Goal: Use online tool/utility: Utilize a website feature to perform a specific function

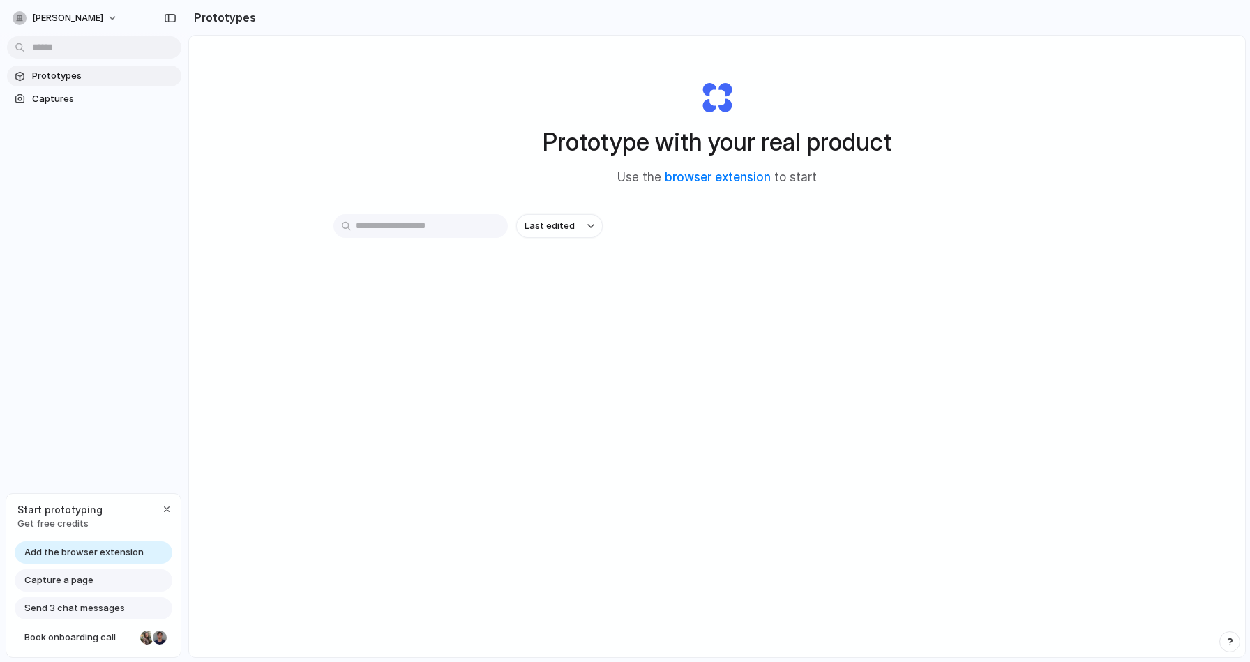
click at [75, 581] on span "Capture a page" at bounding box center [58, 580] width 69 height 14
click at [157, 513] on div "Start prototyping Get free credits" at bounding box center [93, 516] width 174 height 45
click at [163, 507] on div "button" at bounding box center [166, 509] width 11 height 11
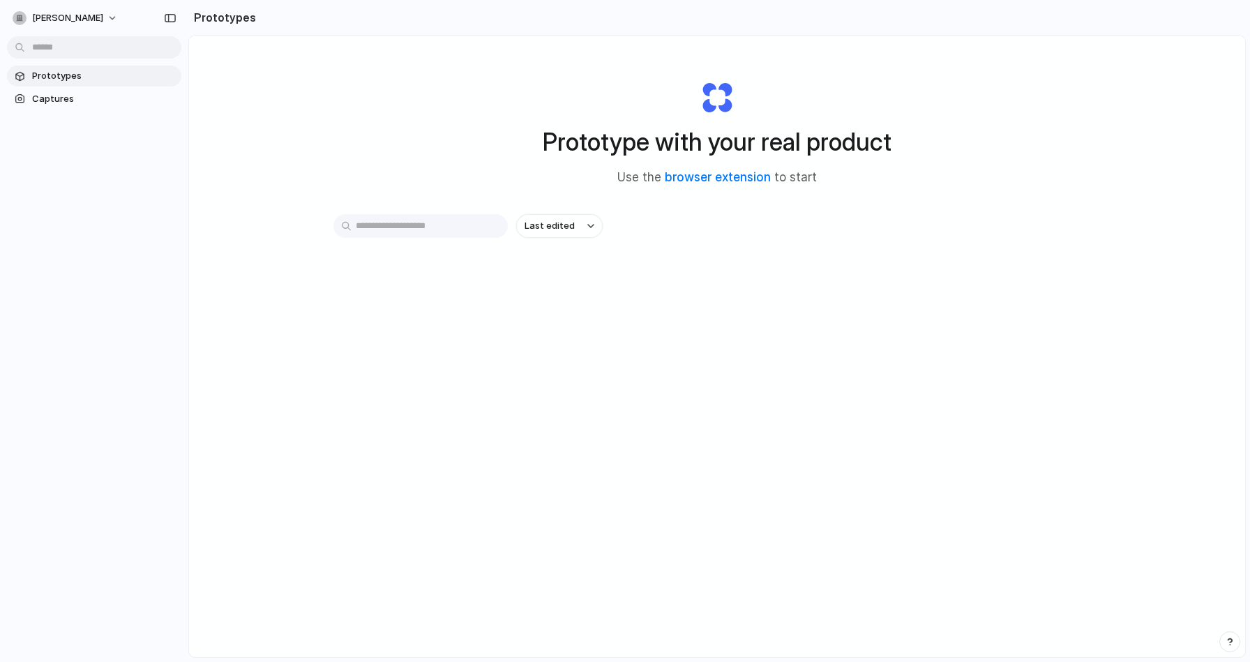
click at [481, 227] on input "text" at bounding box center [420, 226] width 174 height 24
click at [585, 217] on button "Last edited" at bounding box center [559, 226] width 86 height 24
click at [691, 183] on div "Last edited Last created Alphabetical" at bounding box center [625, 331] width 1250 height 662
click at [698, 179] on link "browser extension" at bounding box center [718, 177] width 106 height 14
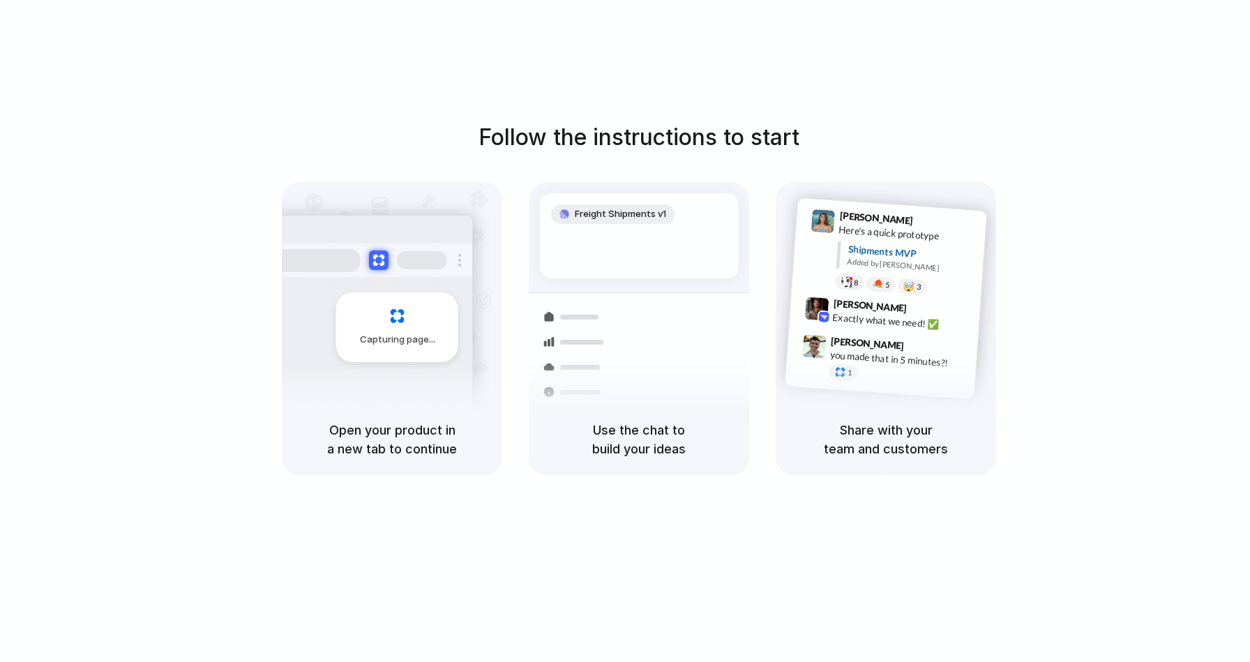
click at [888, 136] on div "Follow the instructions to start Capturing page Open your product in a new tab …" at bounding box center [639, 298] width 1250 height 354
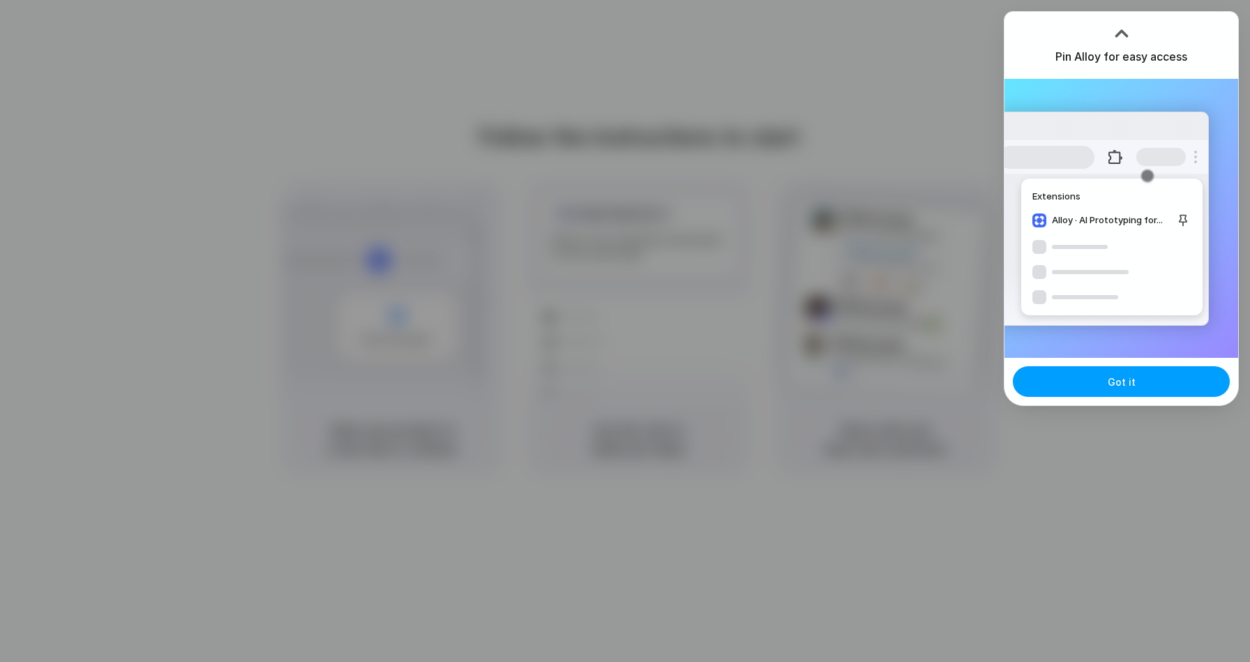
click at [1166, 380] on button "Got it" at bounding box center [1121, 381] width 217 height 31
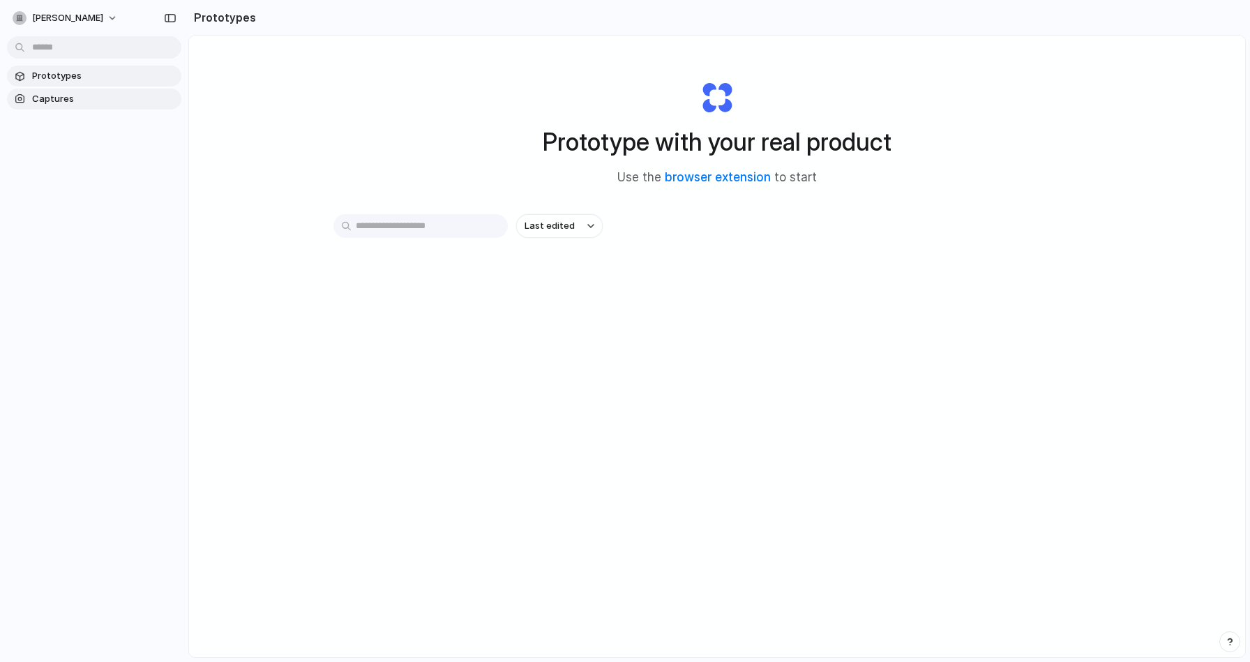
click at [98, 92] on span "Captures" at bounding box center [104, 99] width 144 height 14
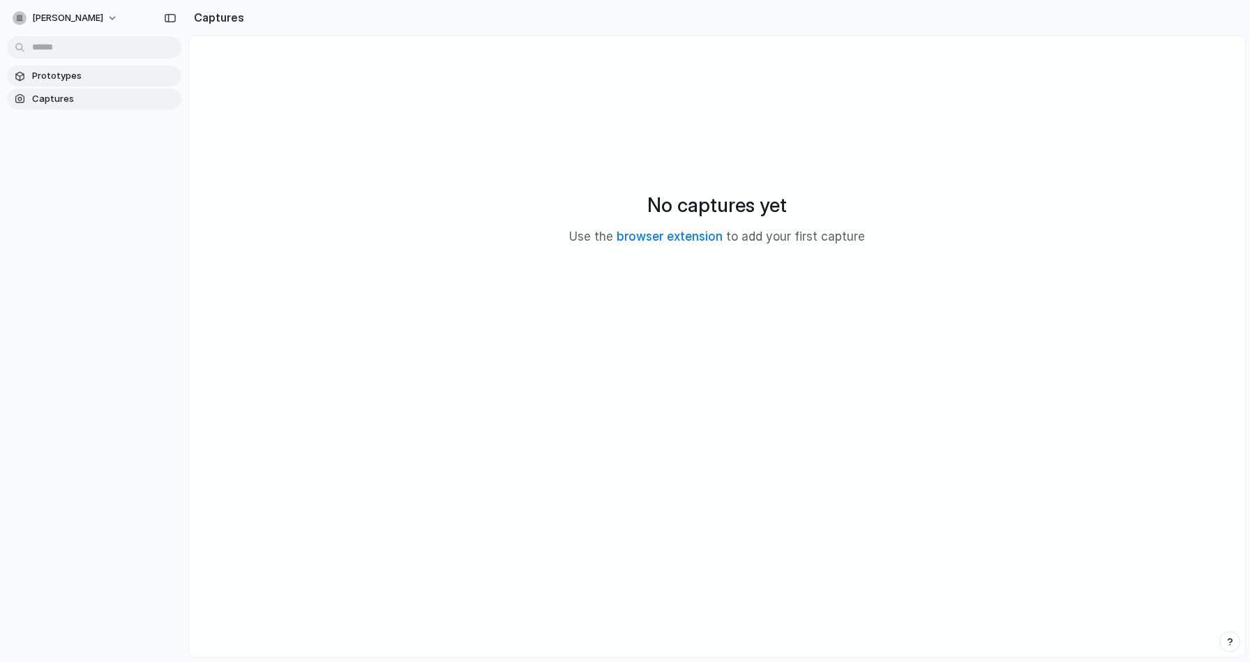
click at [86, 77] on span "Prototypes" at bounding box center [104, 76] width 144 height 14
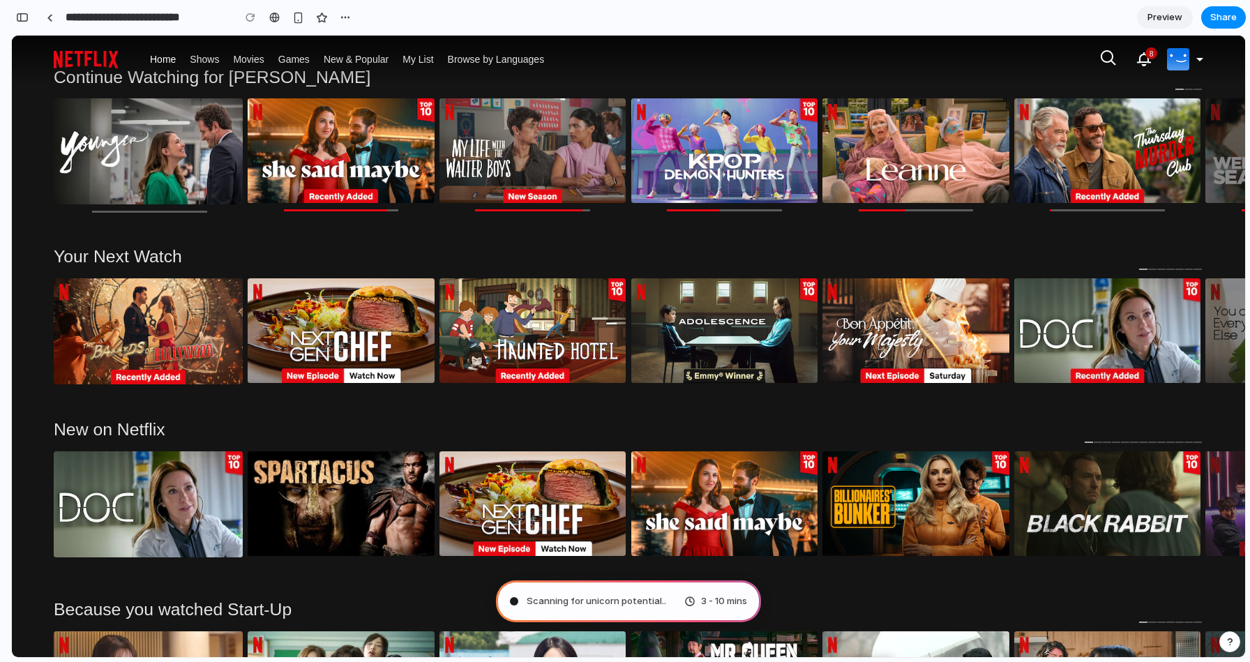
scroll to position [897, 0]
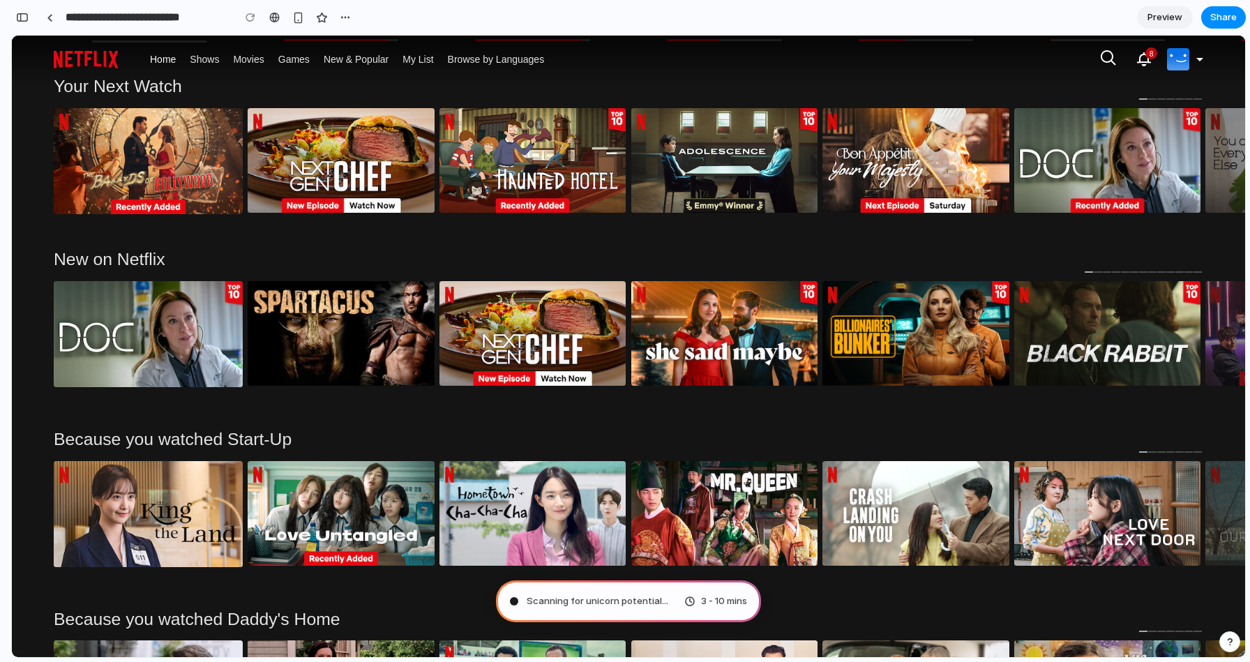
click at [578, 605] on span "Scanning for unicorn potential ..." at bounding box center [598, 601] width 142 height 14
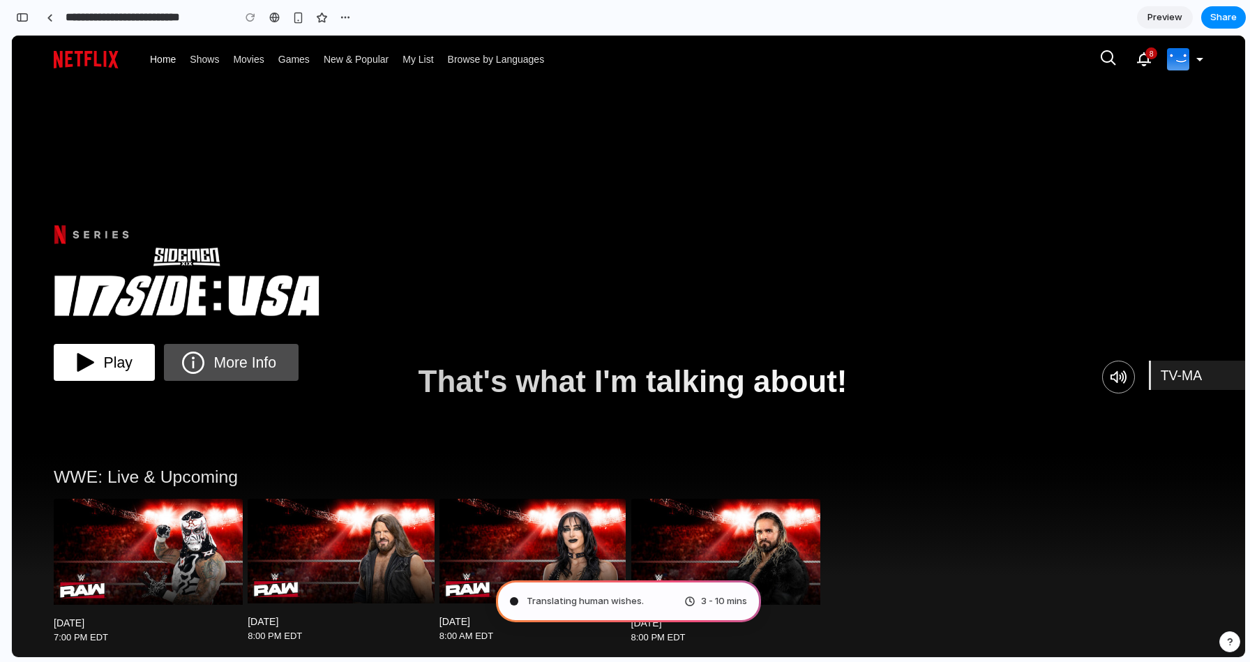
scroll to position [132, 0]
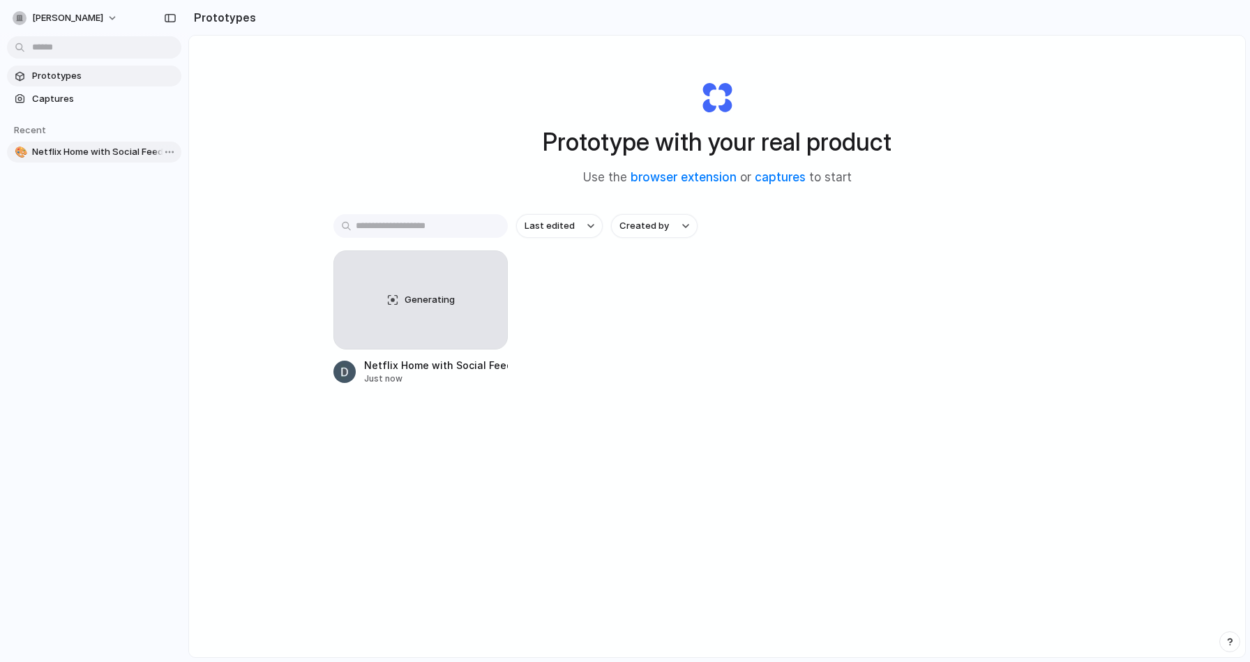
click at [142, 156] on span "Netflix Home with Social Feed" at bounding box center [104, 152] width 144 height 14
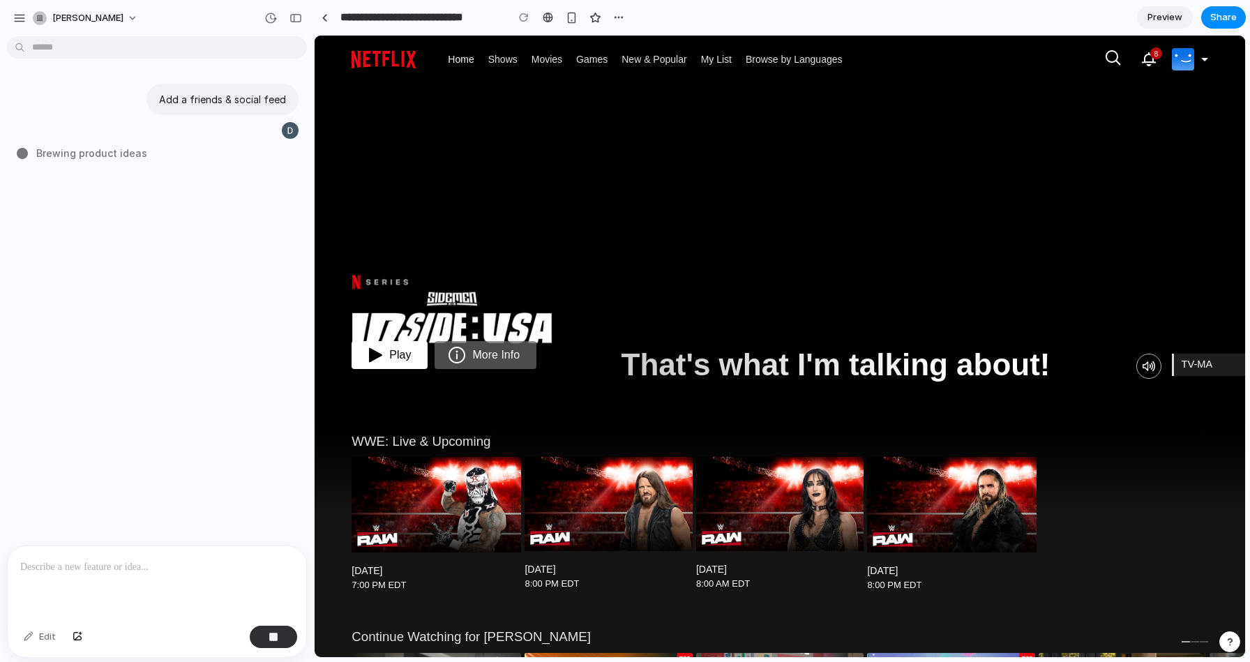
drag, startPoint x: 655, startPoint y: 91, endPoint x: 725, endPoint y: 109, distance: 71.9
click at [725, 110] on div "That's what I'm talking about! TV-MA Final Episodes Coming Sunday Their challen…" at bounding box center [780, 297] width 931 height 523
click at [725, 109] on div "Featured Content" at bounding box center [659, 297] width 688 height 523
click at [569, 20] on div "button" at bounding box center [572, 18] width 12 height 12
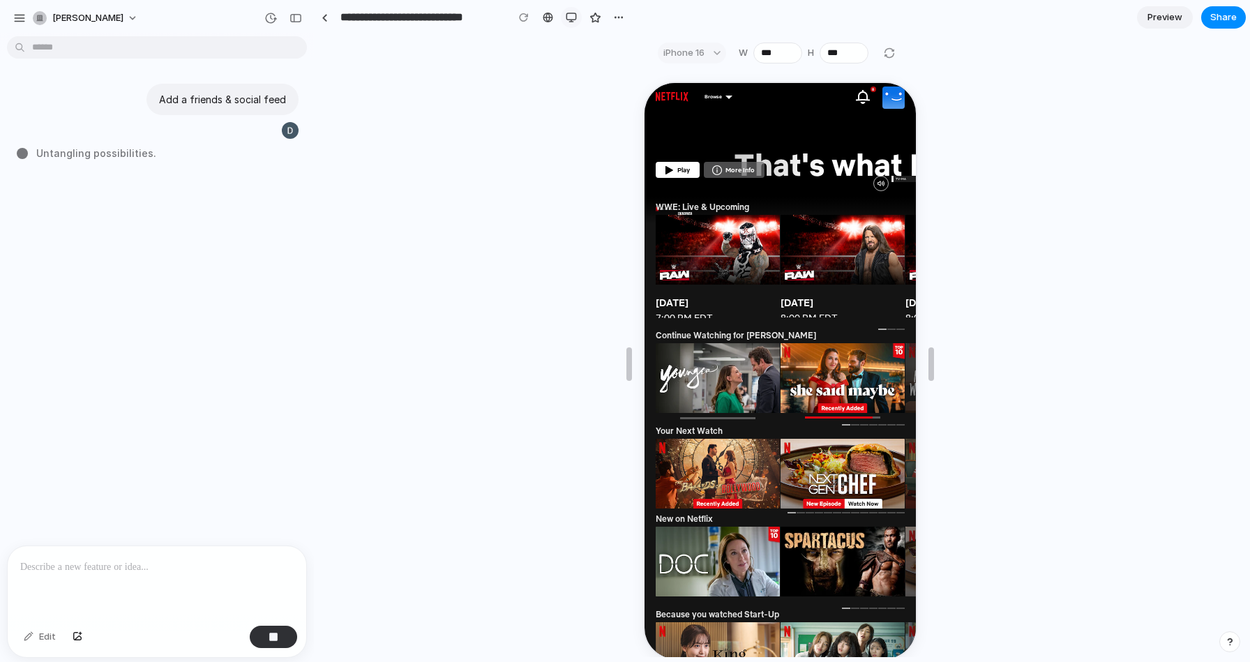
click at [564, 13] on button "button" at bounding box center [571, 17] width 21 height 21
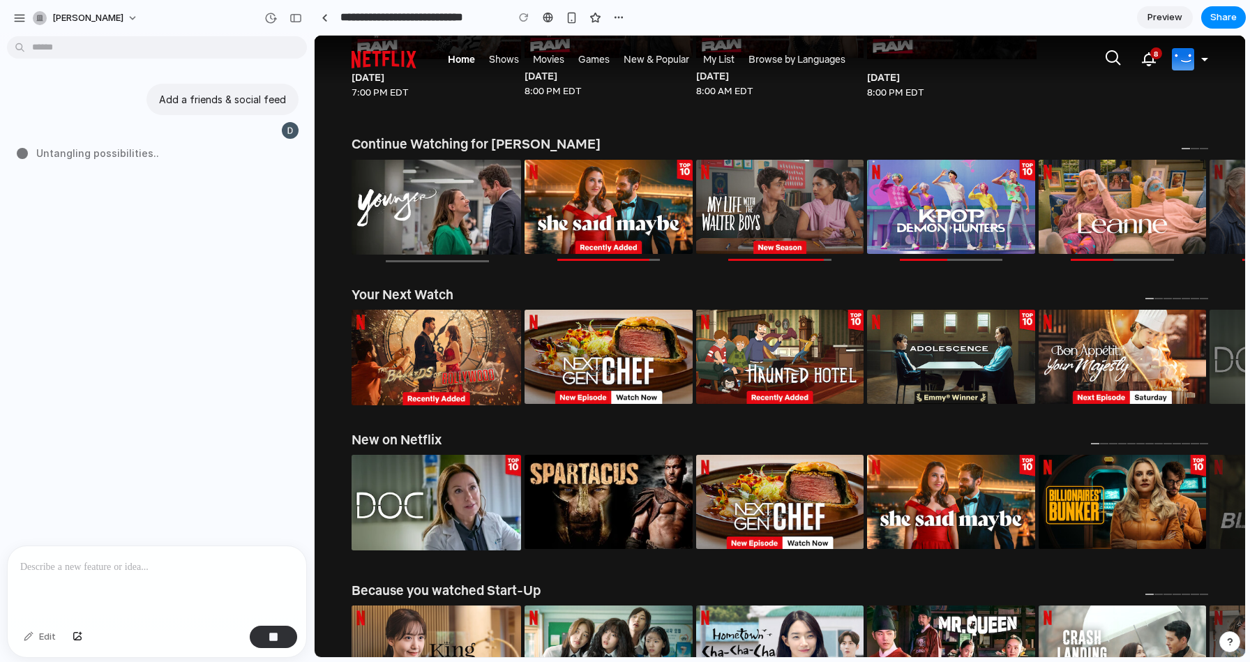
scroll to position [1385, 0]
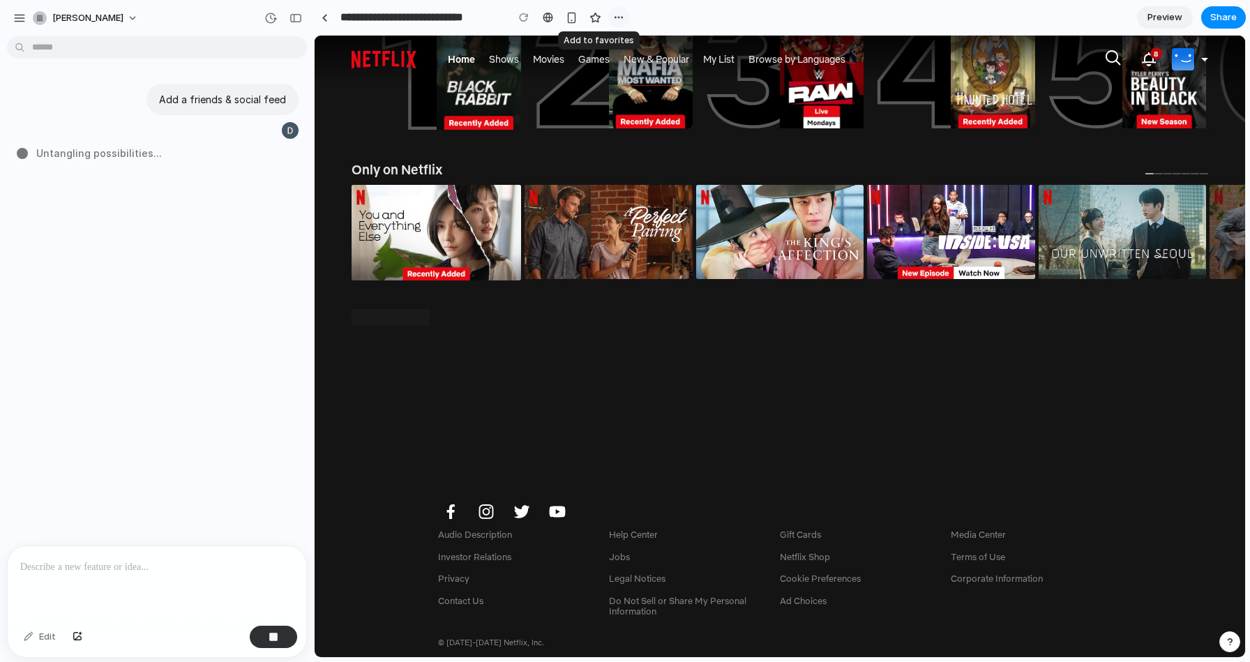
click at [615, 13] on div "button" at bounding box center [618, 17] width 11 height 11
click at [615, 13] on div "Duplicate Delete" at bounding box center [625, 331] width 1250 height 662
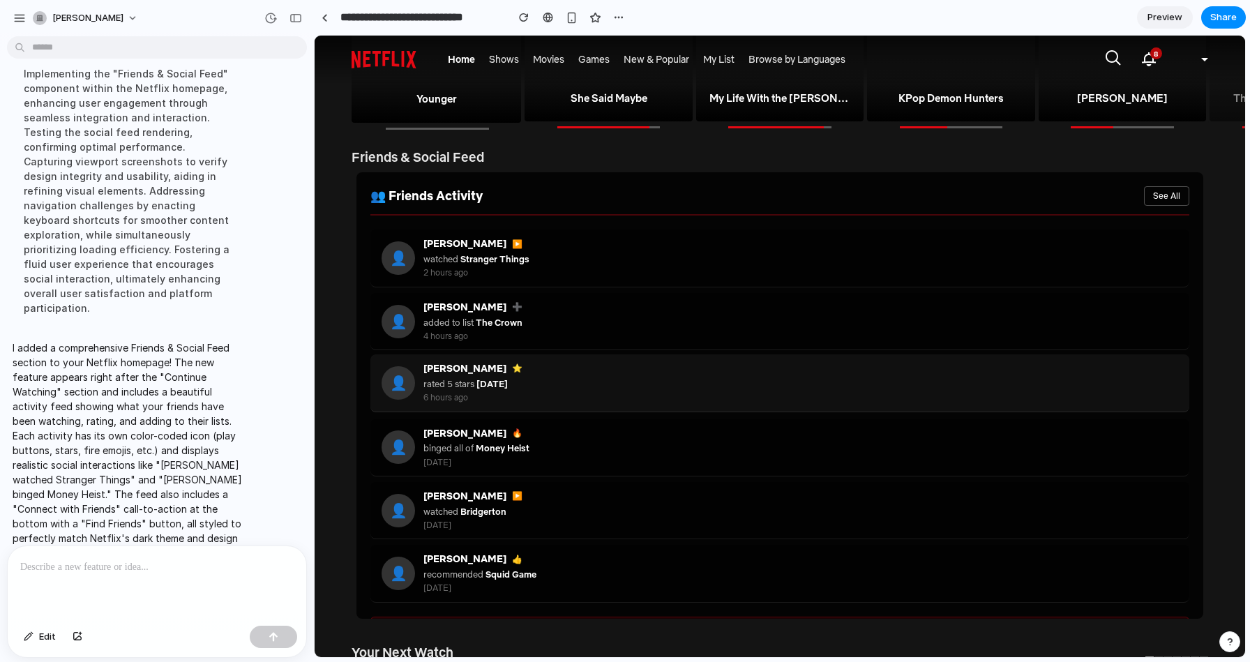
scroll to position [601, 0]
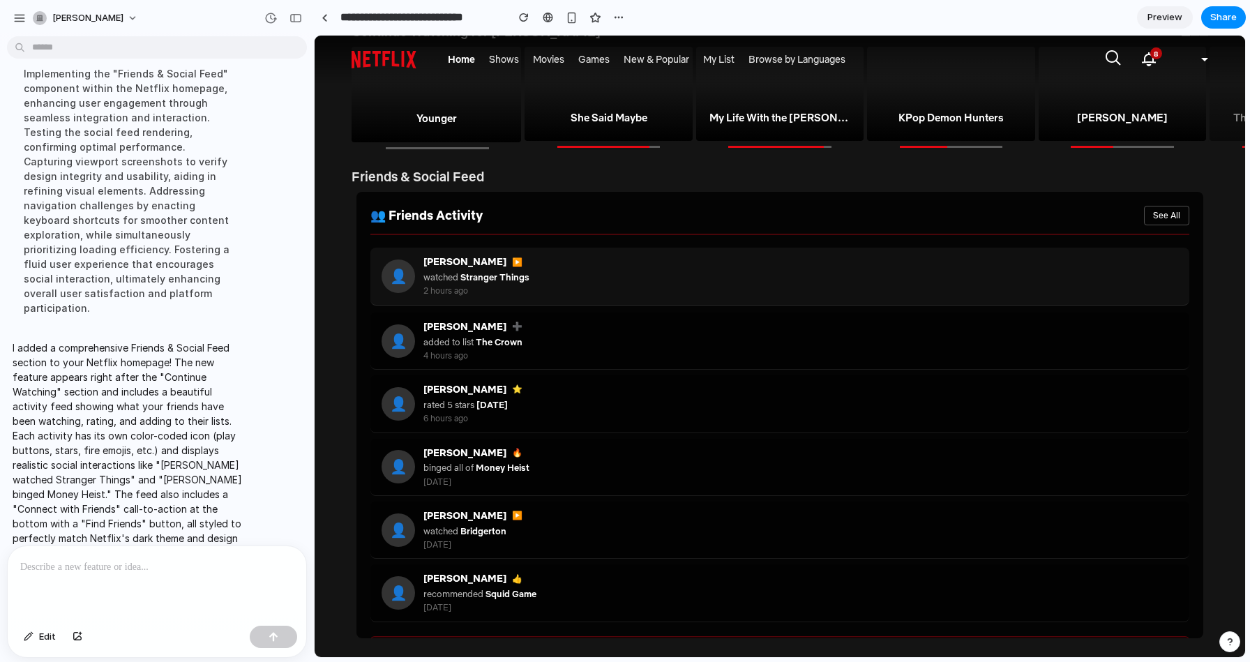
click at [542, 288] on div "2 hours ago" at bounding box center [800, 291] width 755 height 10
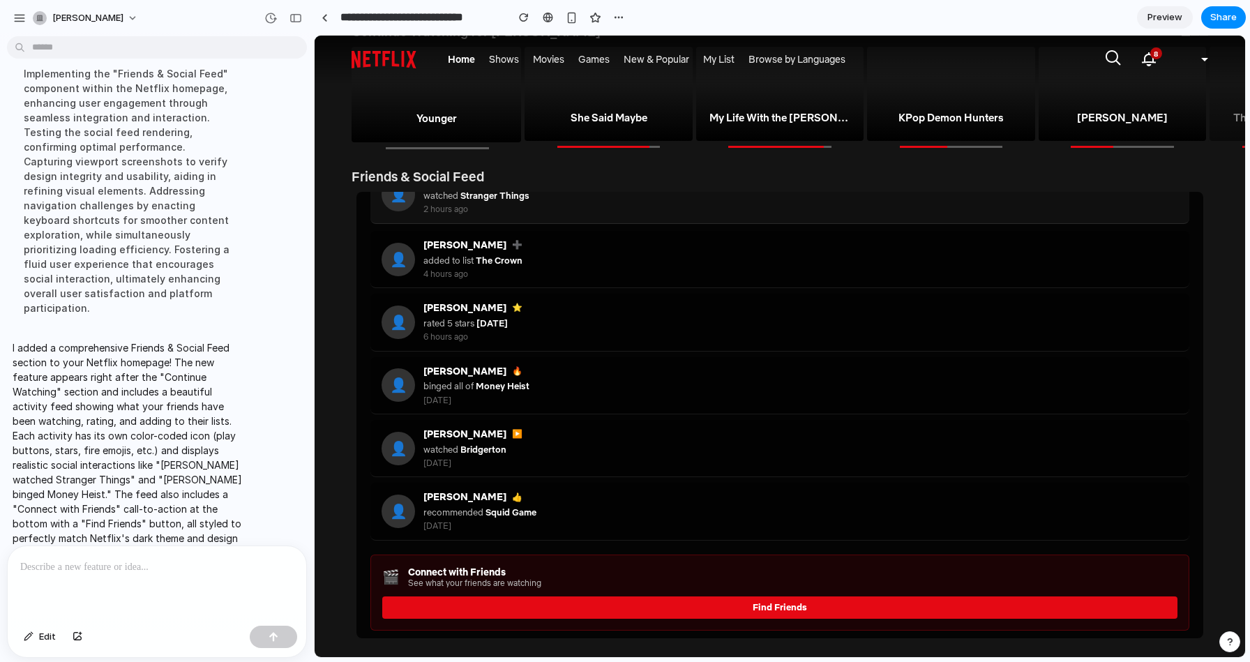
scroll to position [87, 0]
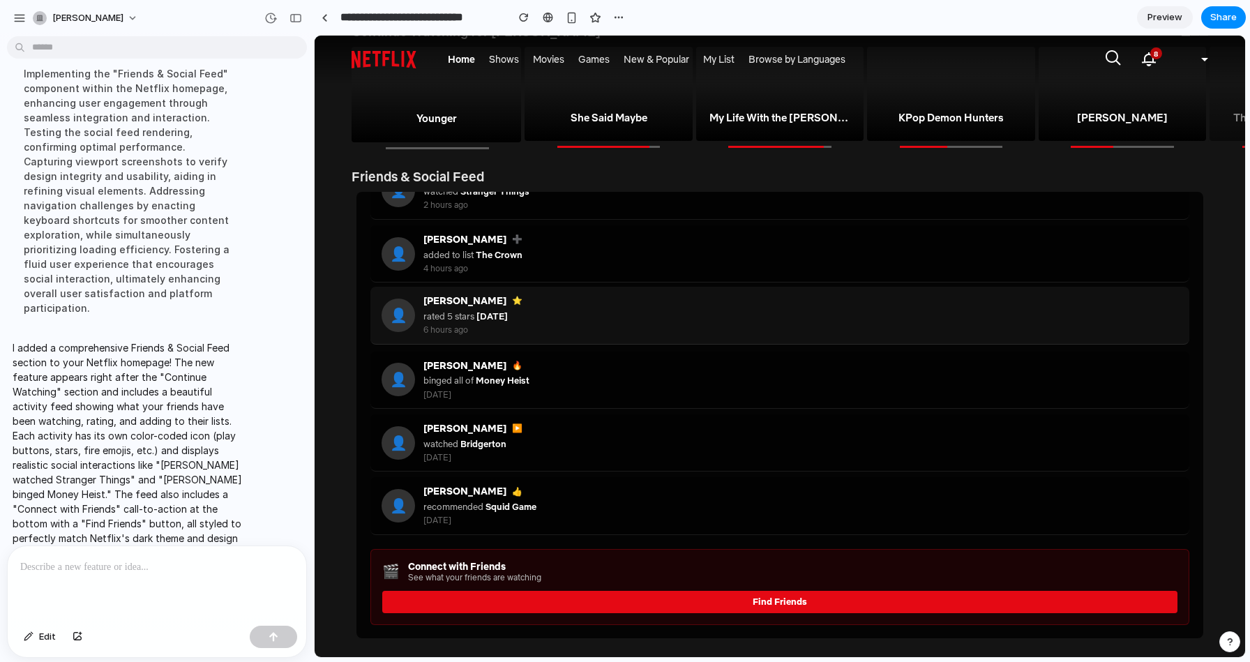
click at [541, 340] on div "👤 [PERSON_NAME] ⭐ rated 5 stars [DATE]" at bounding box center [779, 315] width 819 height 57
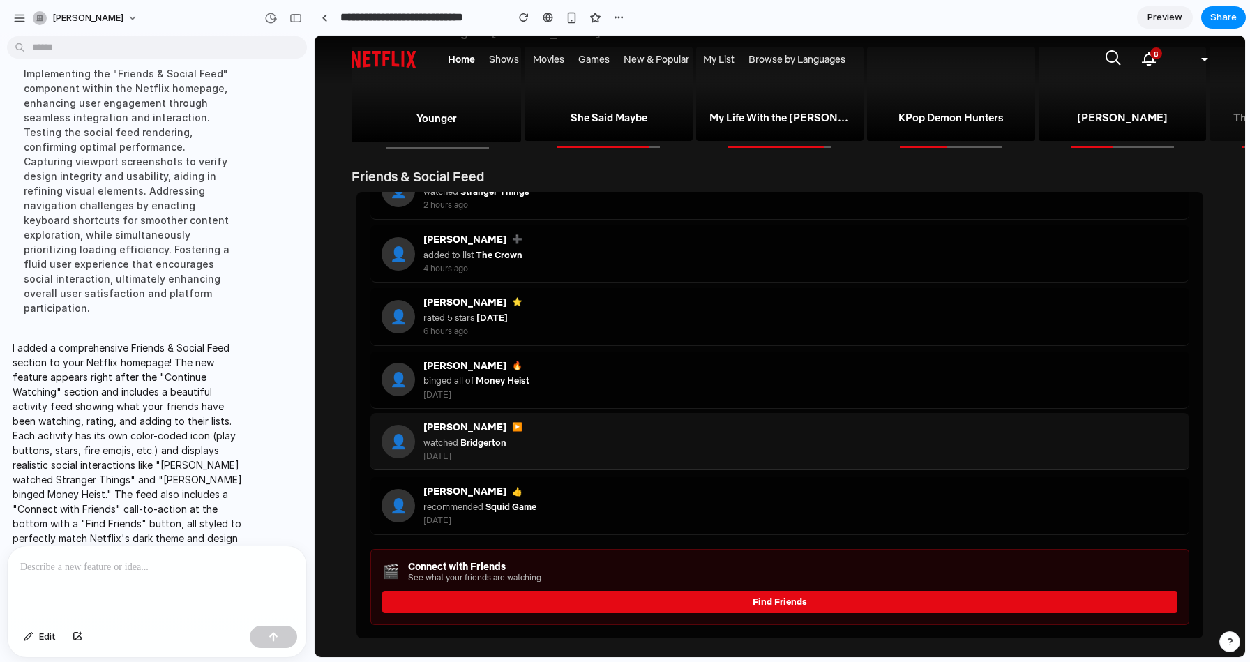
scroll to position [85, 0]
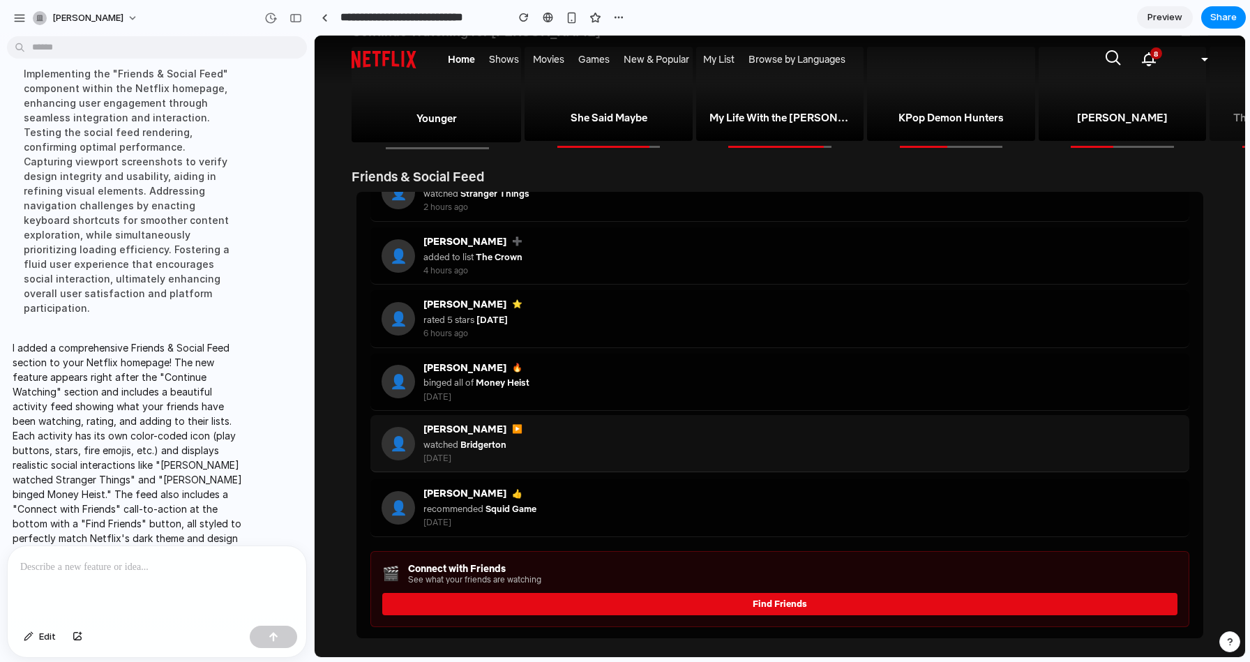
click at [512, 431] on span "▶️" at bounding box center [517, 429] width 10 height 10
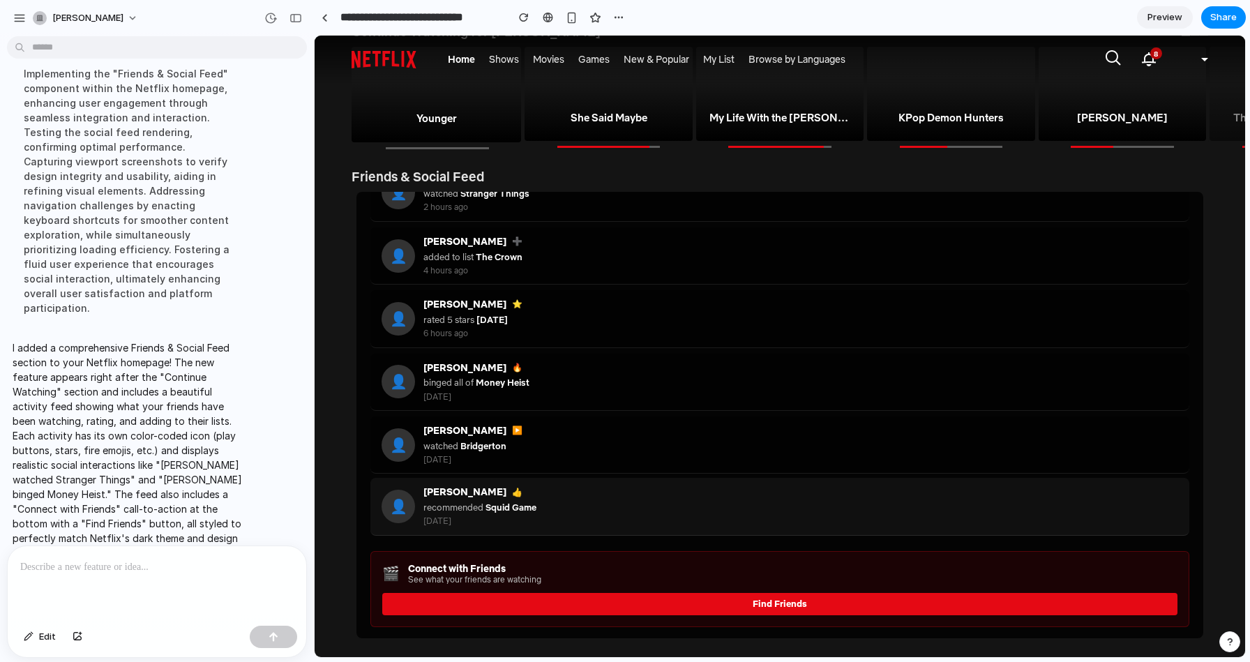
scroll to position [87, 0]
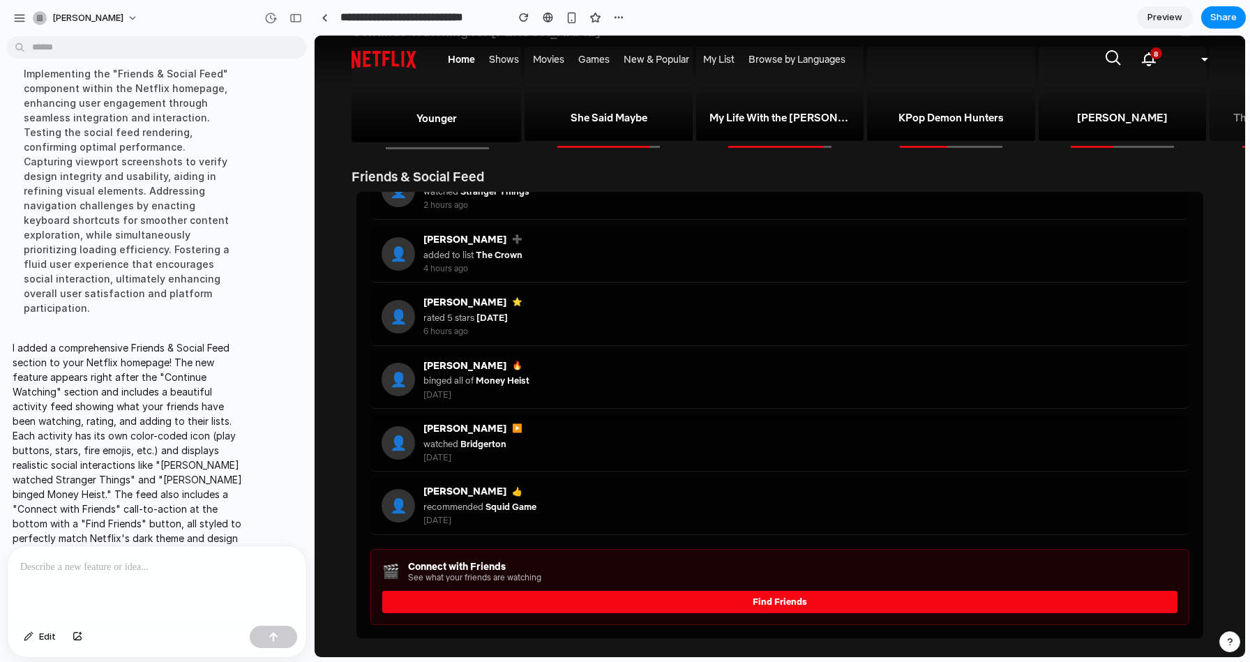
click at [535, 600] on button "Find Friends" at bounding box center [779, 602] width 795 height 22
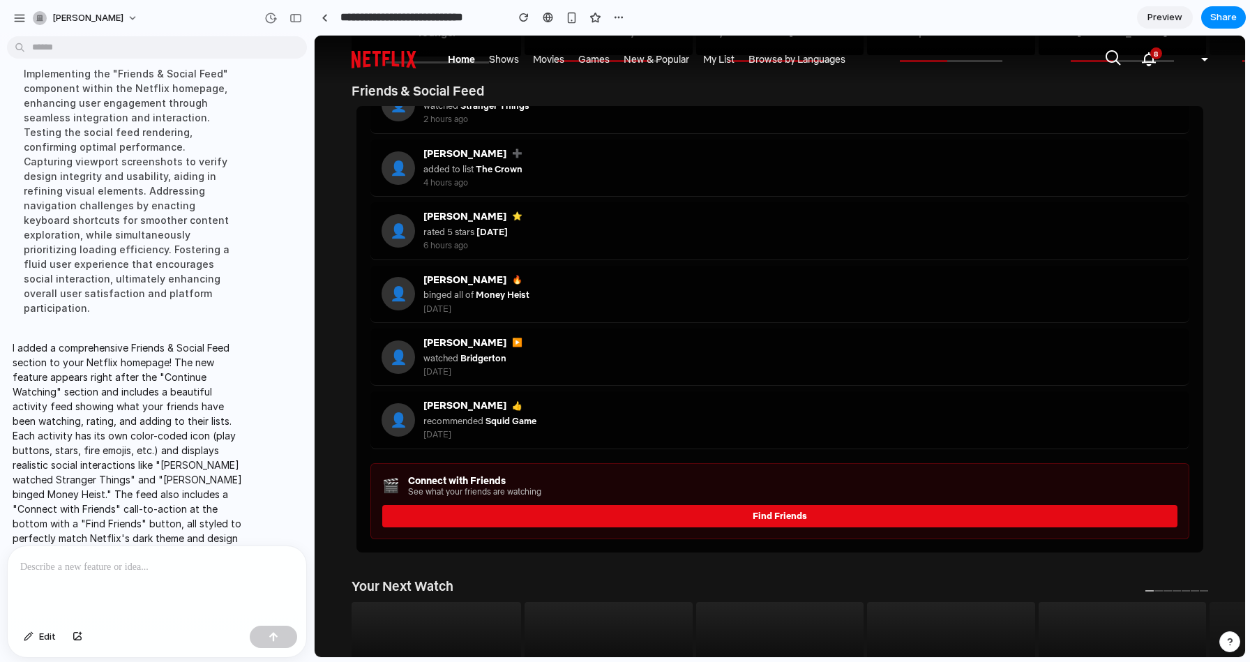
scroll to position [728, 0]
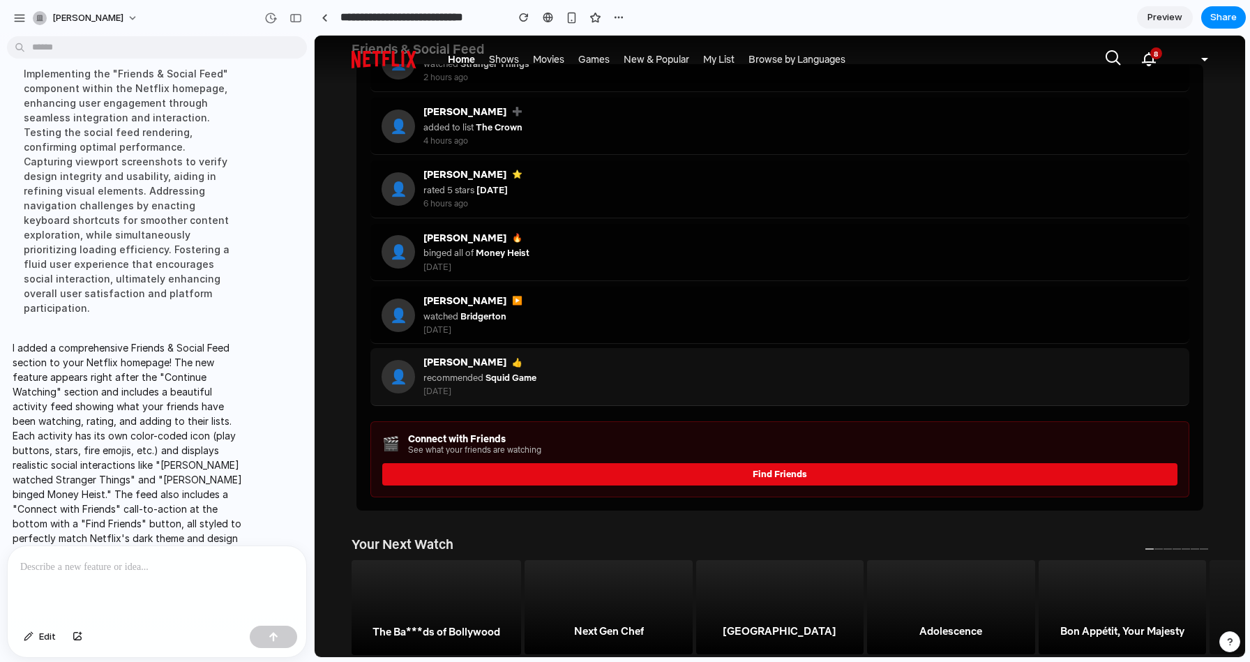
click at [477, 385] on div "[PERSON_NAME] 👍 recommended Squid Game [DATE]" at bounding box center [800, 376] width 755 height 40
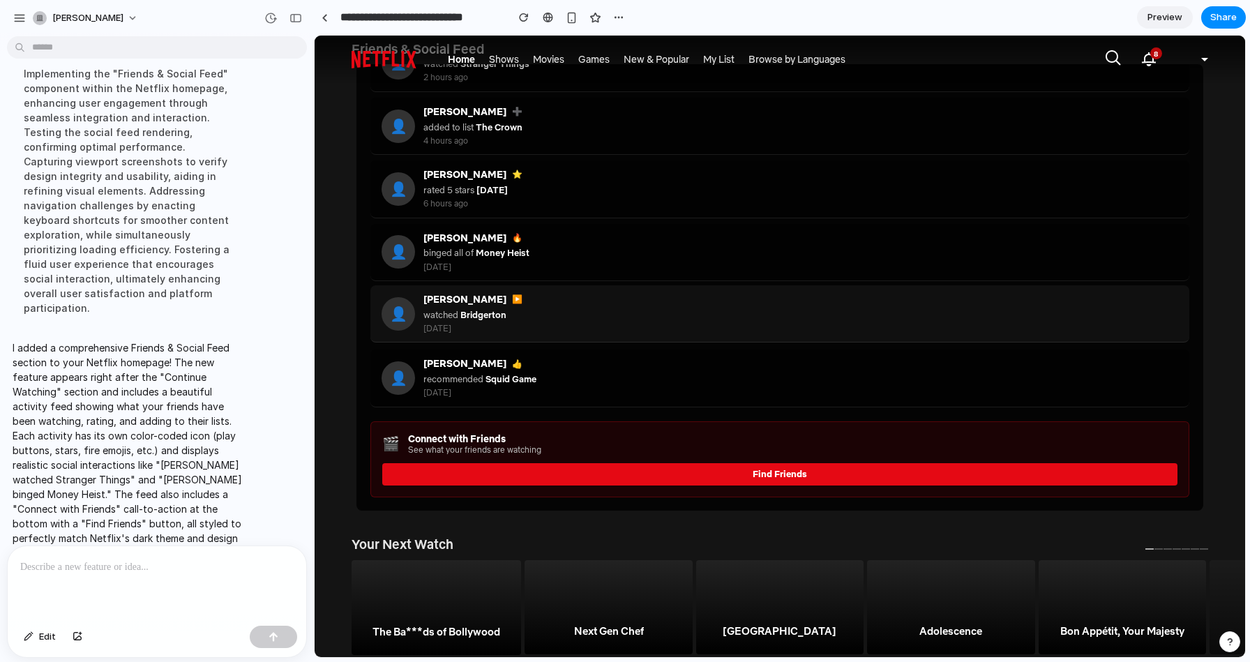
click at [511, 309] on div "watched Bridgerton" at bounding box center [800, 314] width 755 height 13
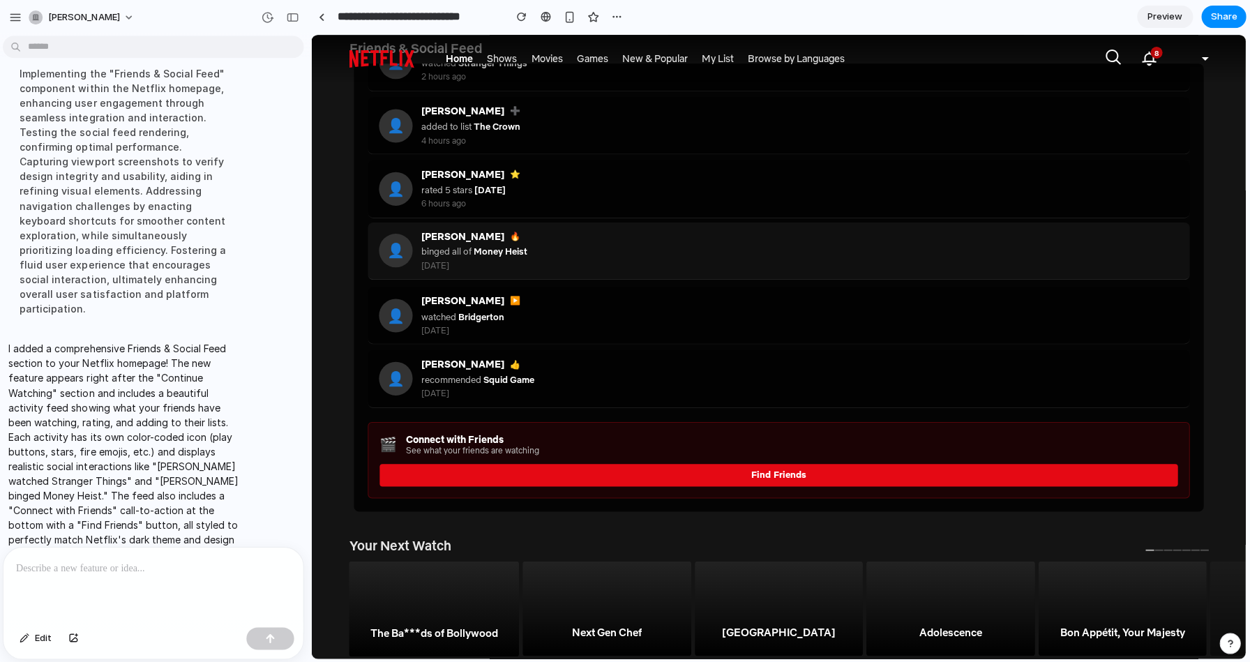
scroll to position [685, 0]
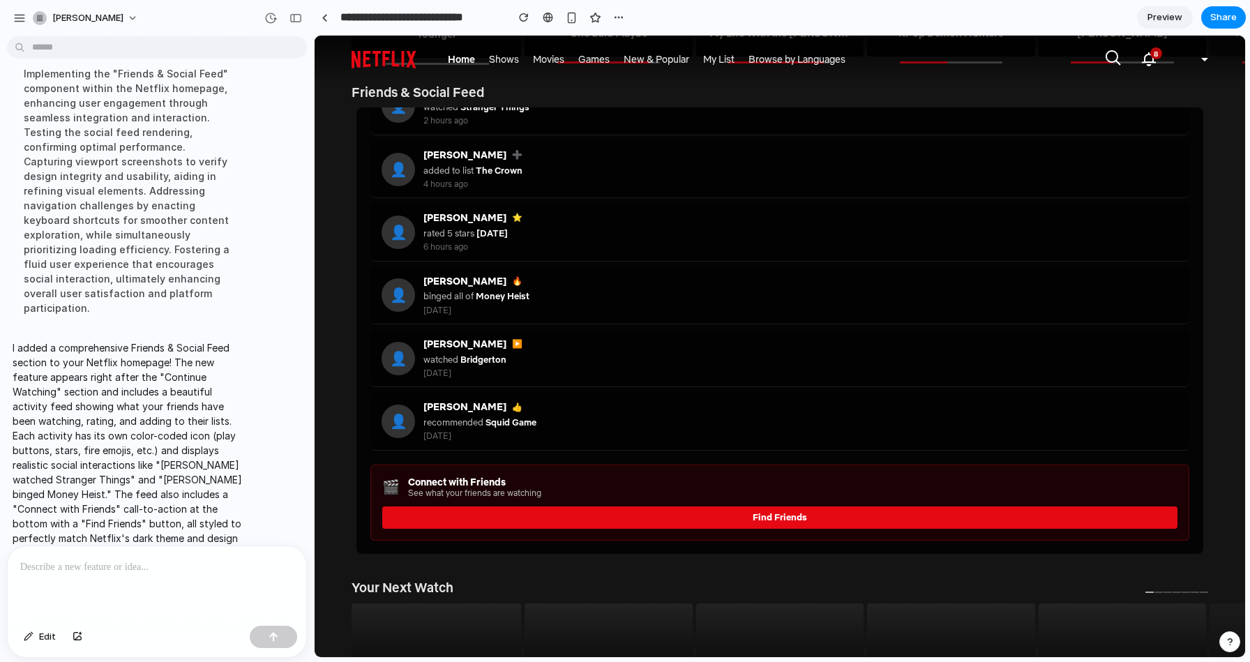
click at [196, 545] on div "Edit" at bounding box center [157, 601] width 300 height 112
click at [193, 553] on div at bounding box center [157, 583] width 299 height 74
click at [262, 636] on button "button" at bounding box center [273, 637] width 47 height 22
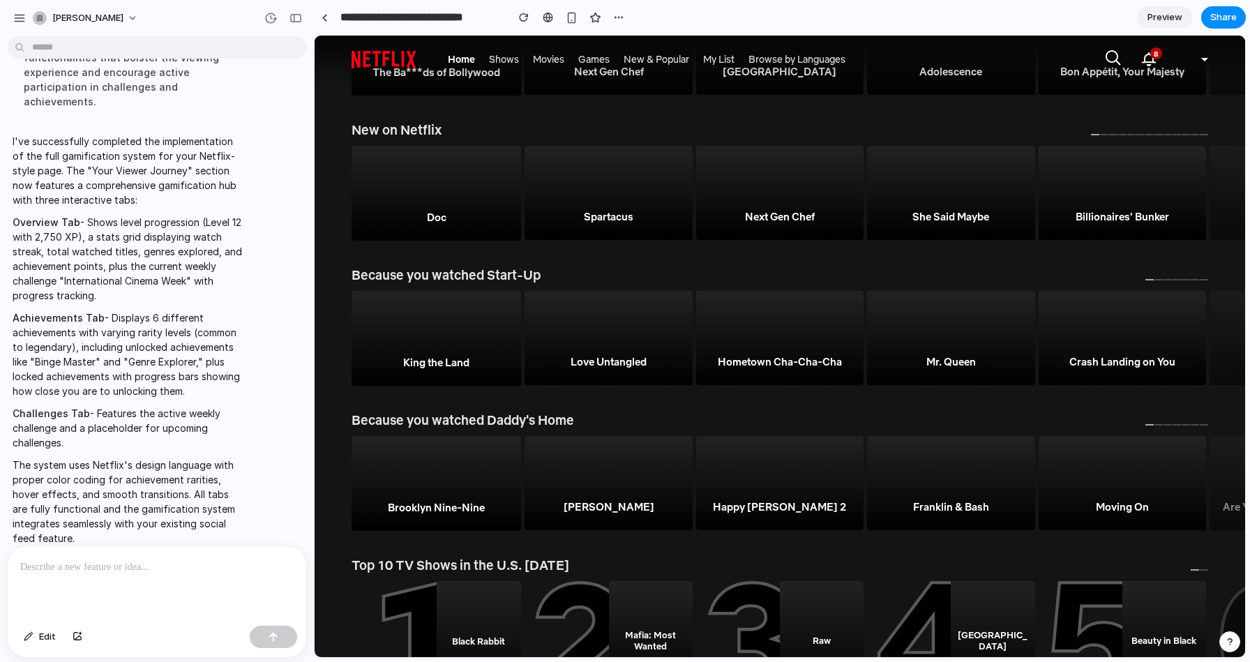
scroll to position [1820, 0]
click at [462, 329] on img at bounding box center [437, 345] width 170 height 113
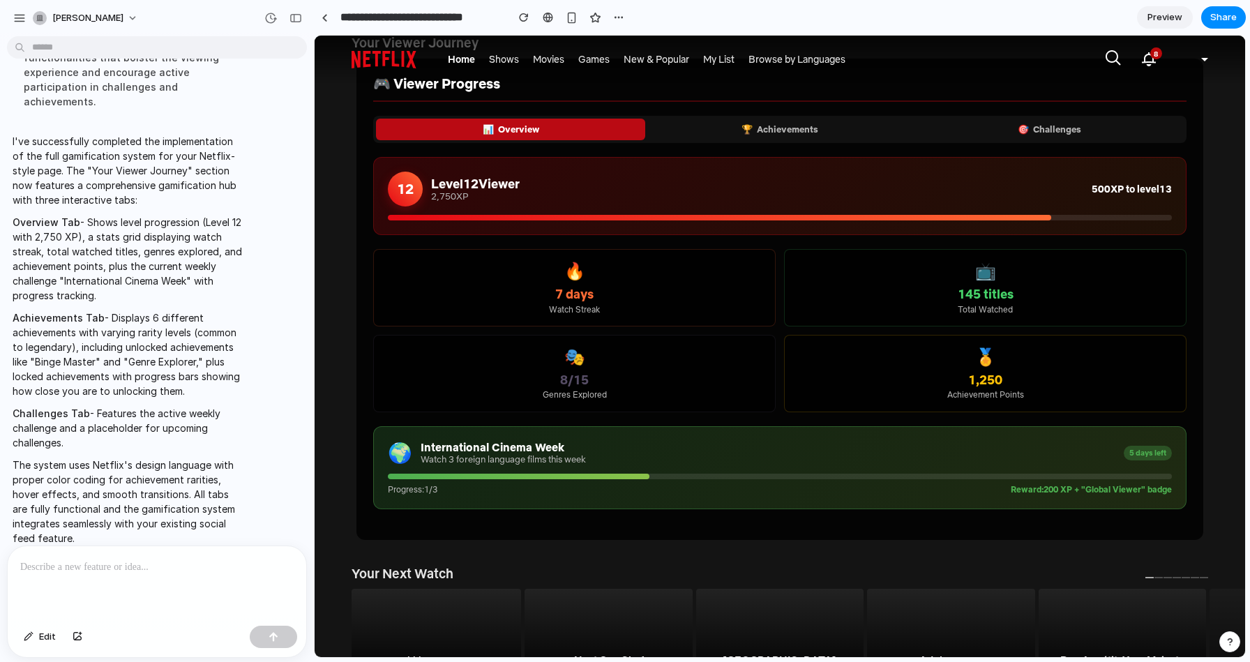
scroll to position [1229, 0]
click at [528, 292] on div "7 days" at bounding box center [574, 294] width 379 height 15
drag, startPoint x: 573, startPoint y: 285, endPoint x: 625, endPoint y: 286, distance: 52.3
click at [625, 286] on div "🔥 7 days Watch Streak" at bounding box center [574, 288] width 402 height 77
drag, startPoint x: 611, startPoint y: 299, endPoint x: 536, endPoint y: 349, distance: 90.0
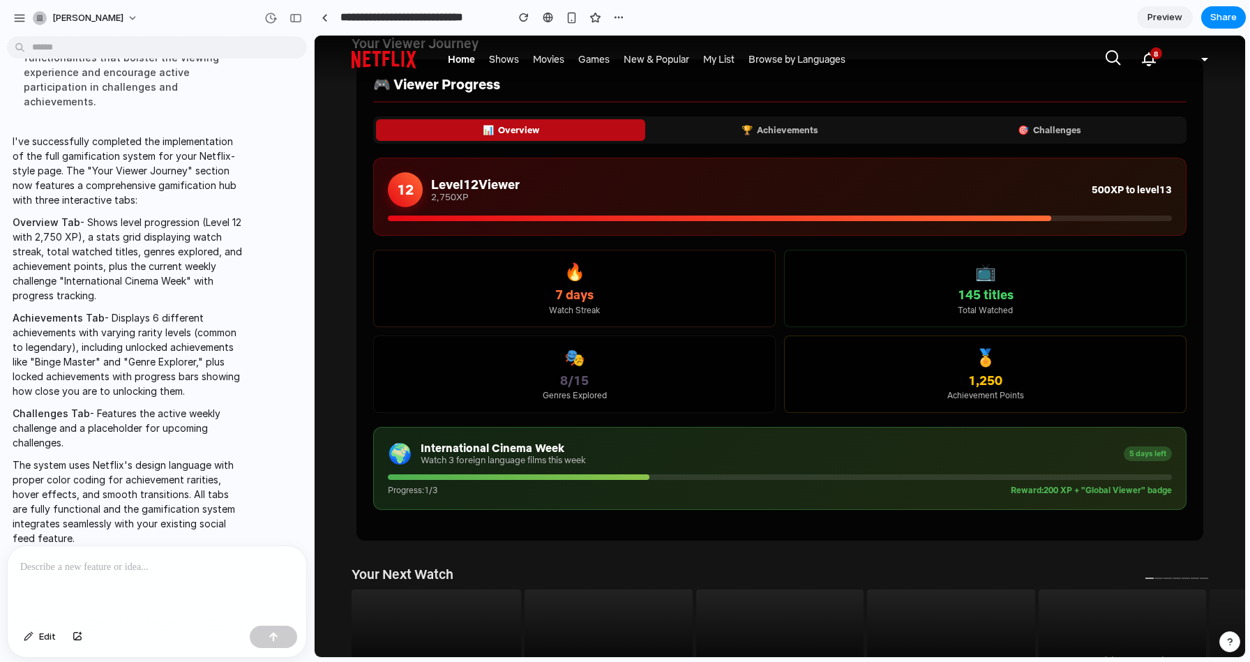
click at [536, 349] on div "🔥 7 days Watch Streak 📺 145 titles Total Watched 🎭 8/15 Genres Explored 🏅 1,250…" at bounding box center [779, 331] width 813 height 163
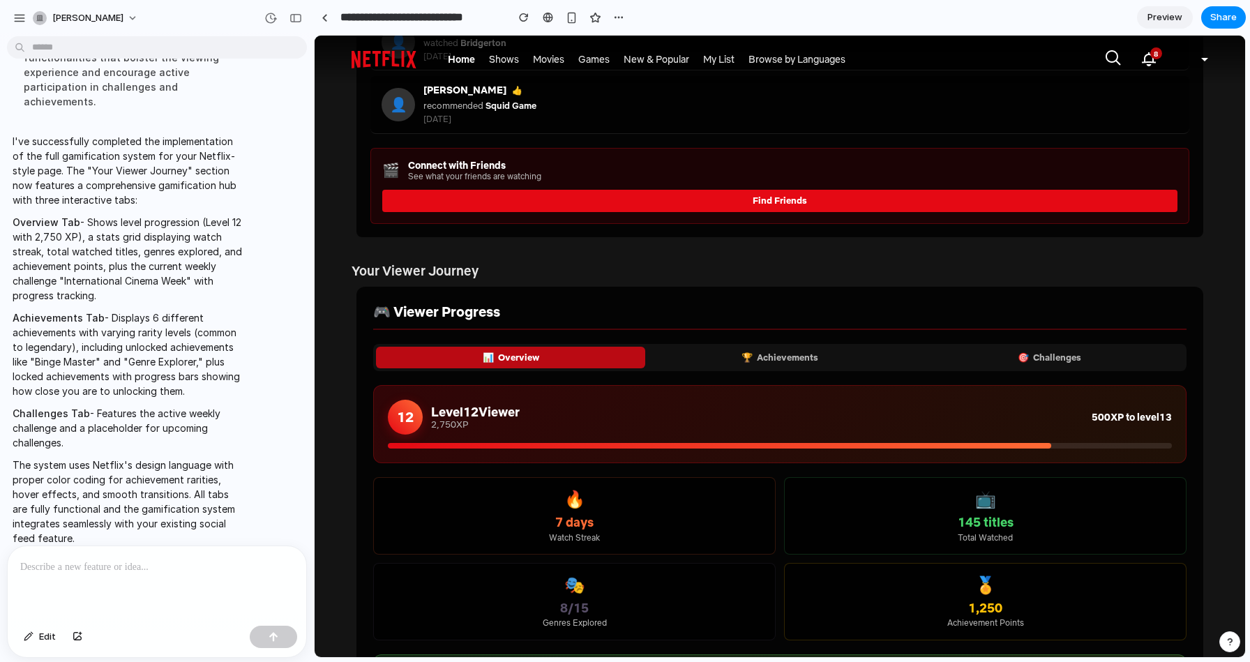
scroll to position [987, 0]
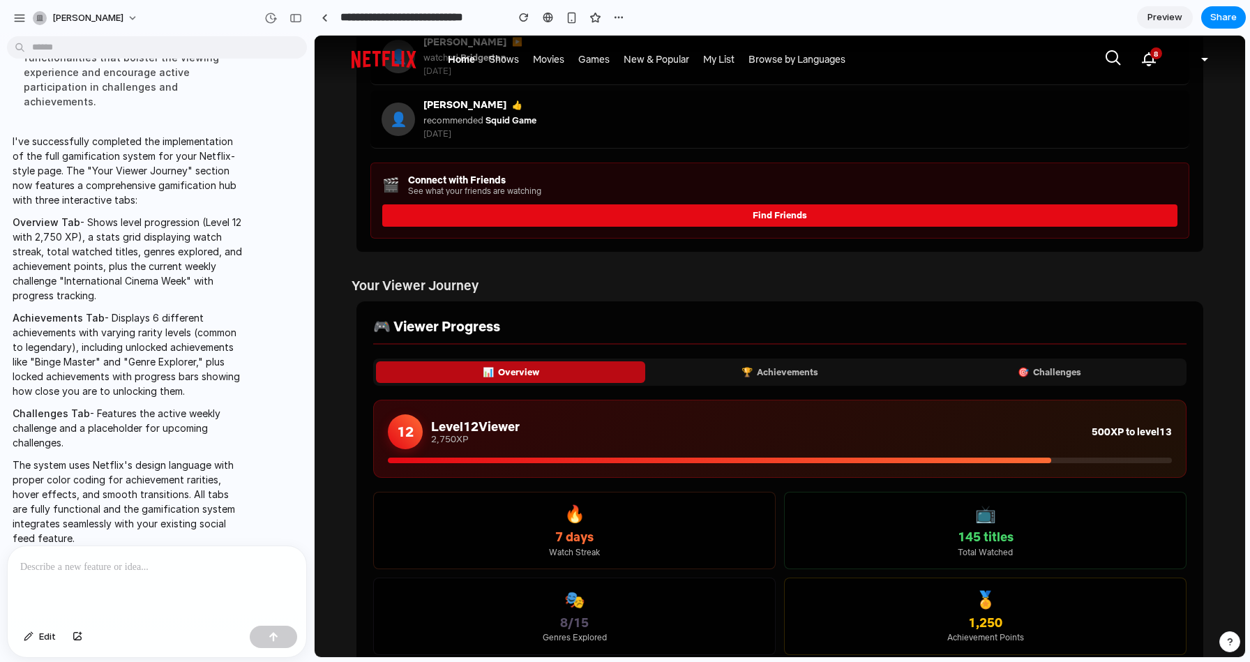
click at [710, 369] on button "🏆 Achievements" at bounding box center [779, 372] width 269 height 22
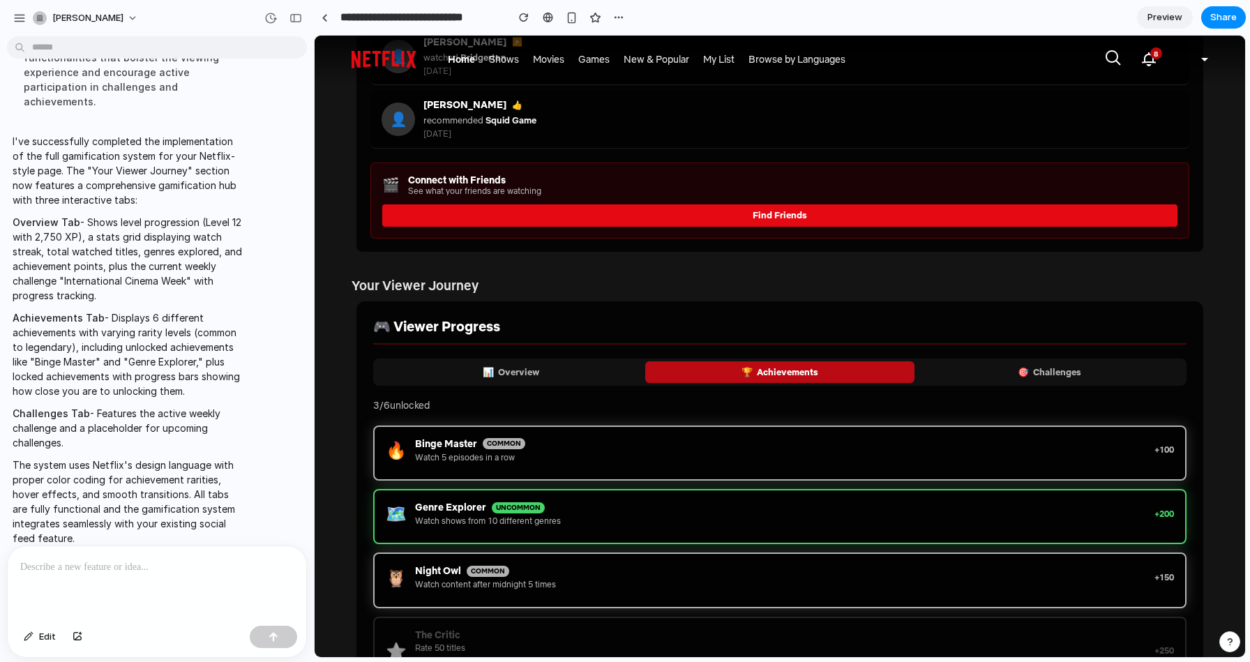
click at [1048, 375] on button "🎯 Challenges" at bounding box center [1049, 372] width 269 height 22
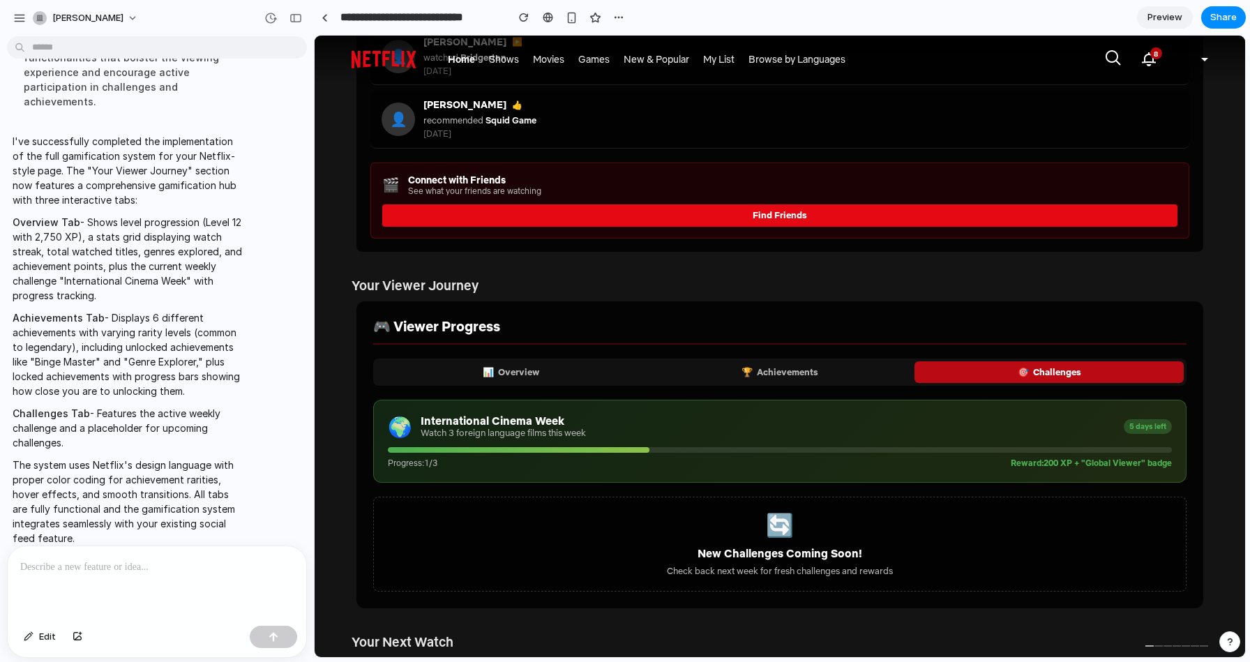
click at [836, 368] on button "🏆 Achievements" at bounding box center [779, 372] width 269 height 22
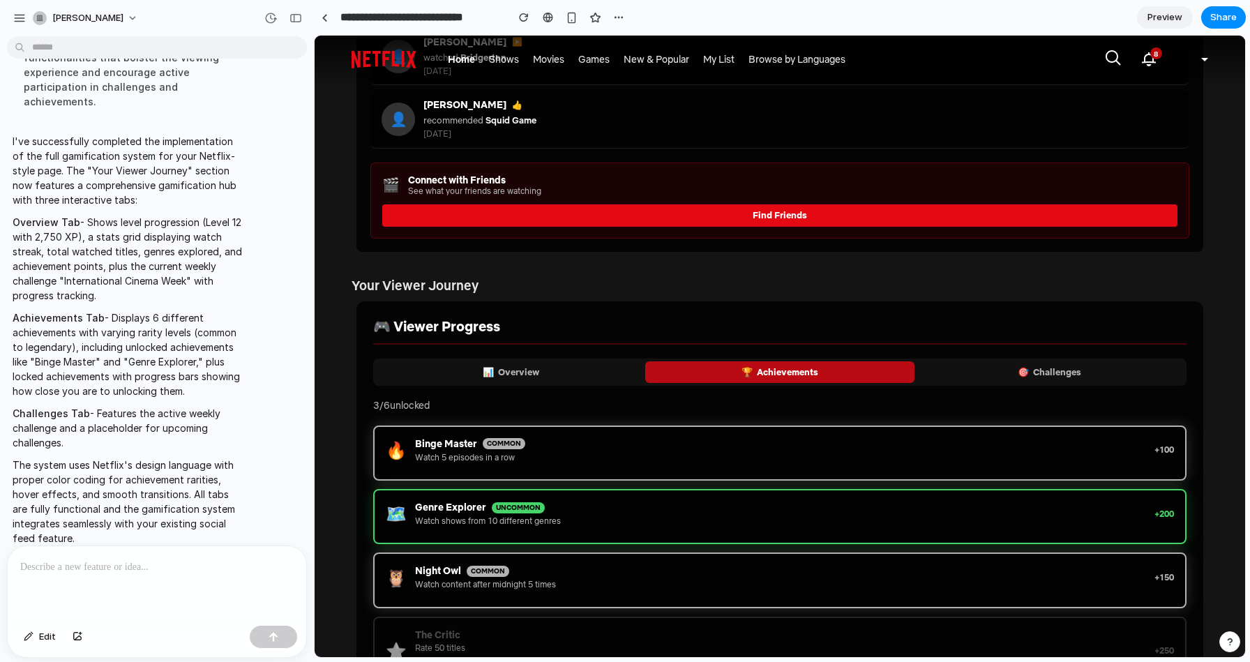
scroll to position [51, 0]
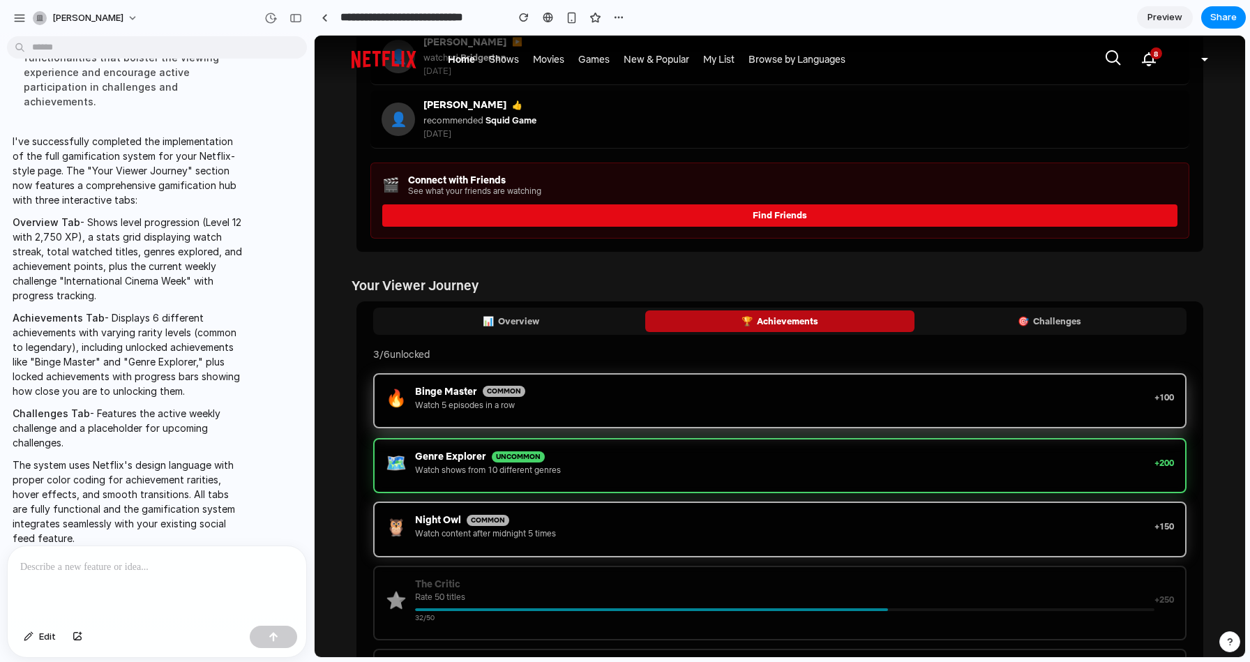
click at [836, 400] on div "Watch 5 episodes in a row" at bounding box center [784, 405] width 739 height 10
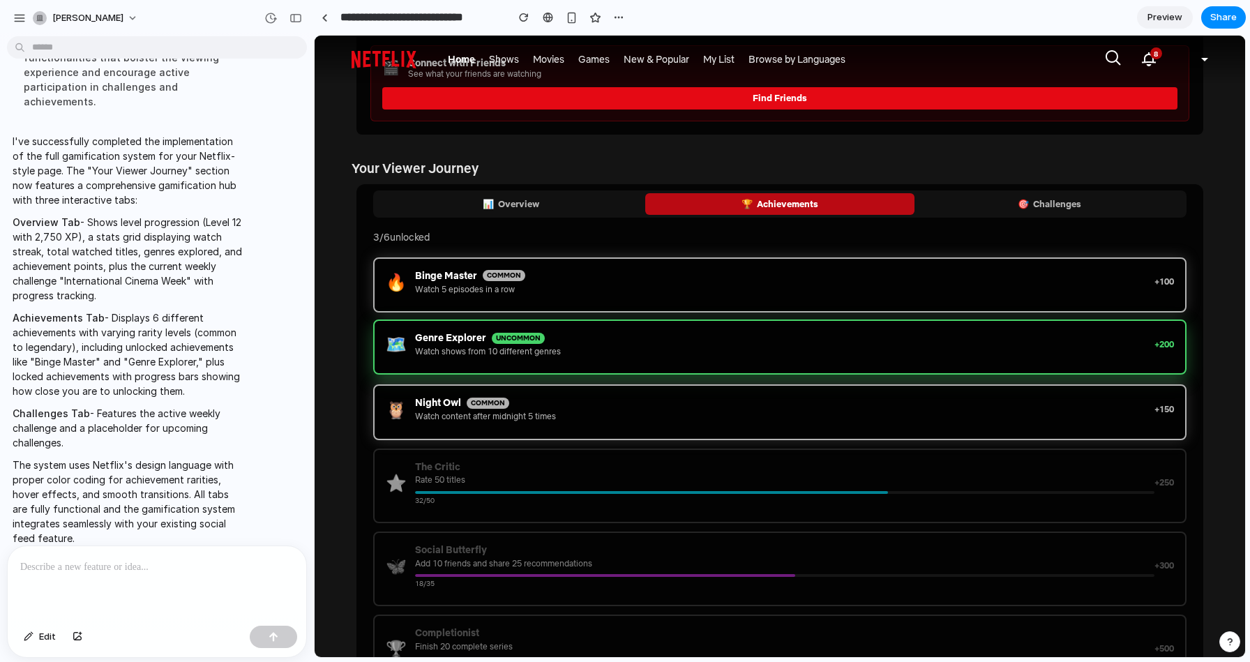
click at [520, 349] on div "Watch shows from 10 different genres" at bounding box center [784, 352] width 739 height 10
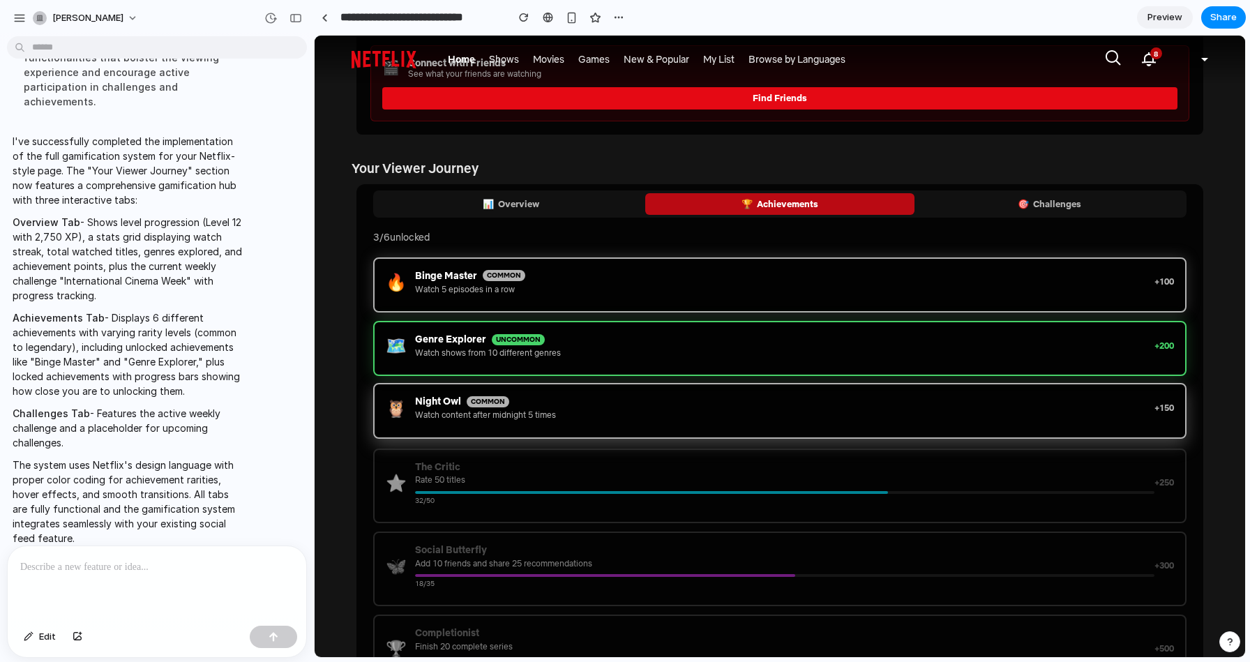
click at [527, 426] on div "🦉 Night Owl common Watch content after midnight 5 times + 150" at bounding box center [779, 410] width 813 height 55
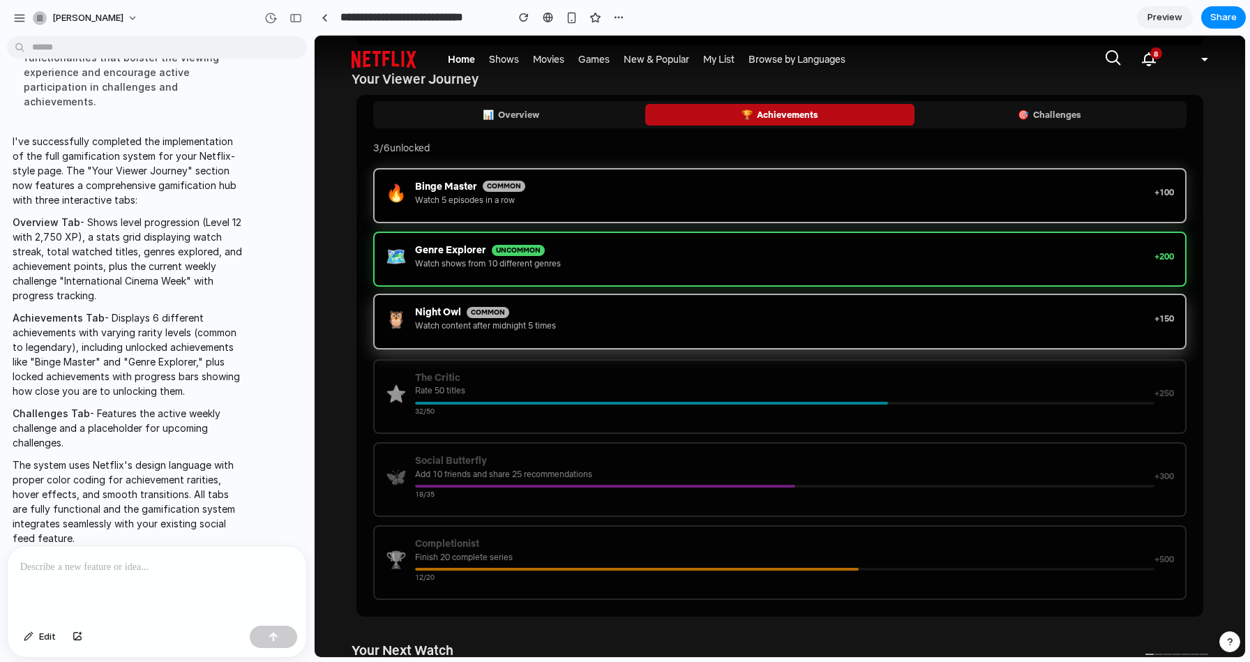
scroll to position [1199, 0]
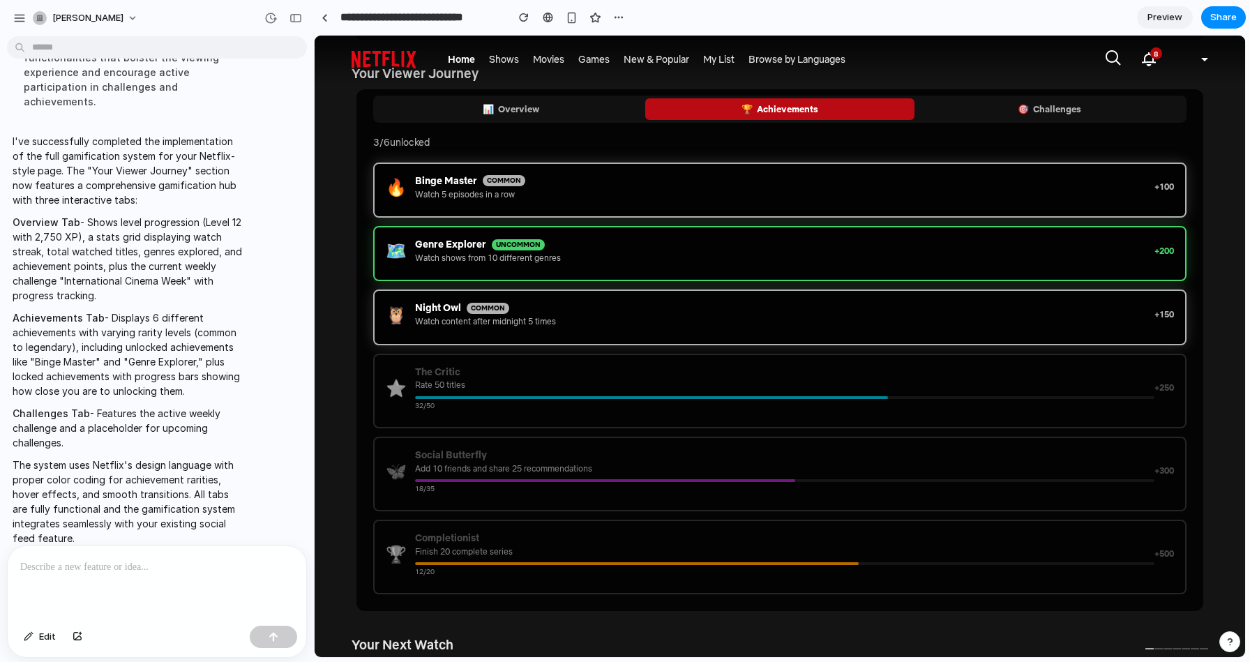
click at [510, 391] on div "The Critic Rate 50 titles 32 / 50" at bounding box center [784, 388] width 739 height 44
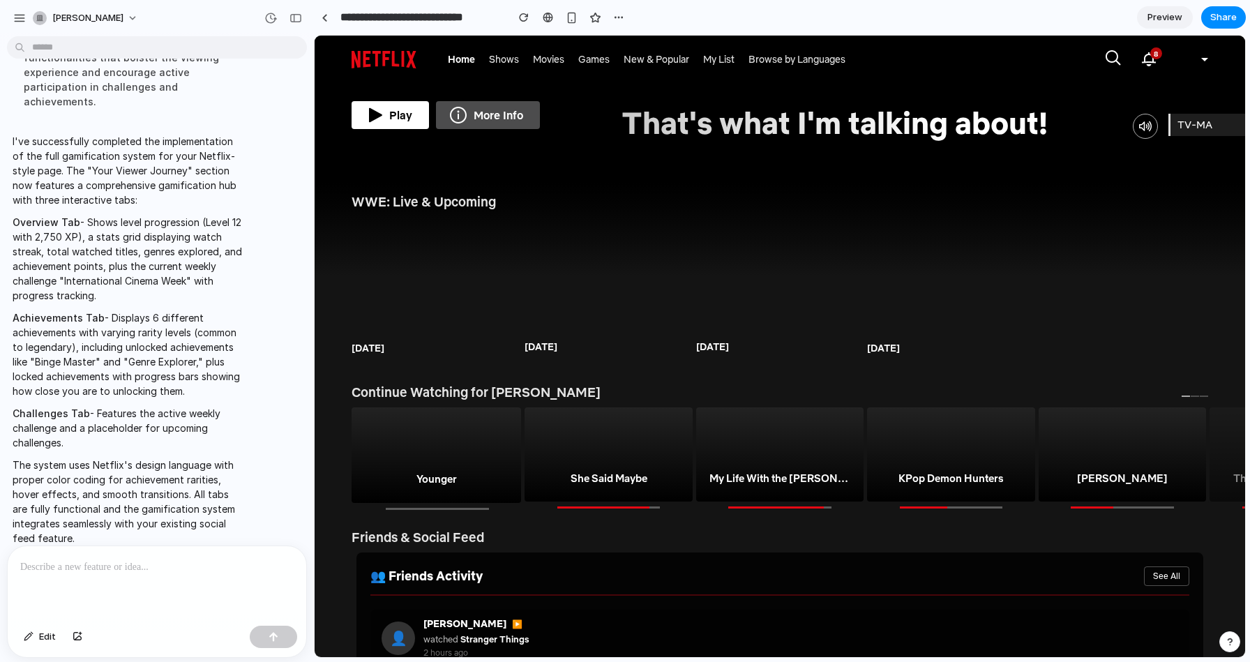
scroll to position [0, 0]
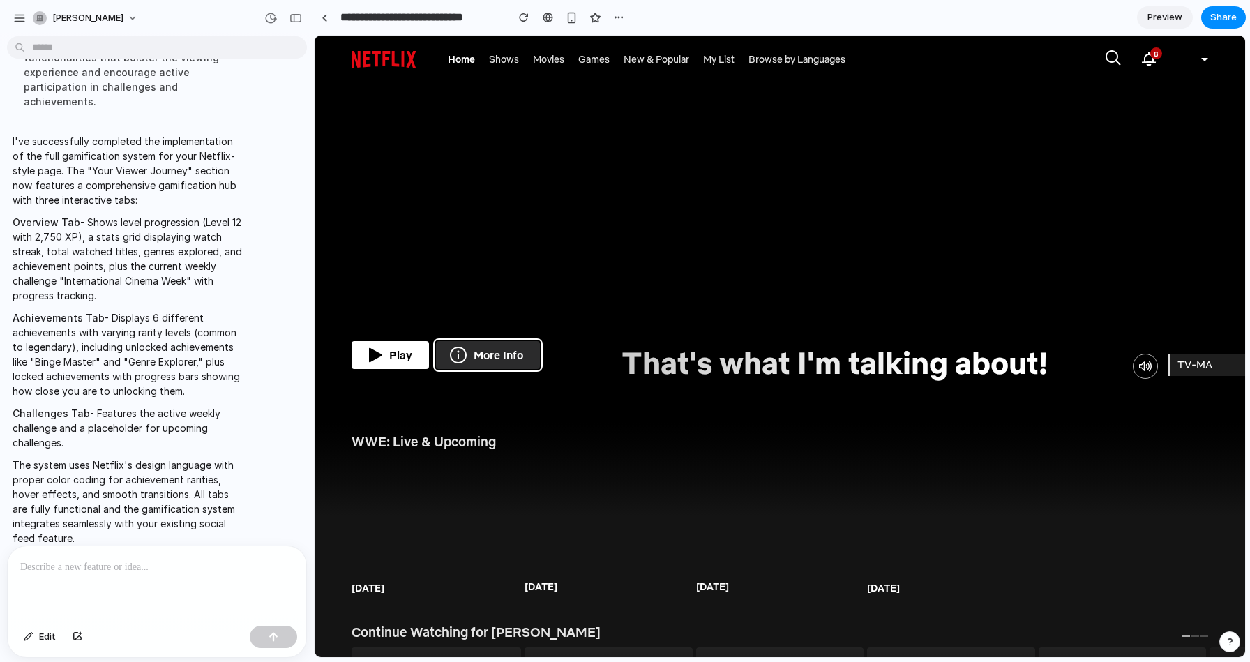
click at [499, 354] on button "More Info" at bounding box center [488, 355] width 104 height 28
